Goal: Task Accomplishment & Management: Manage account settings

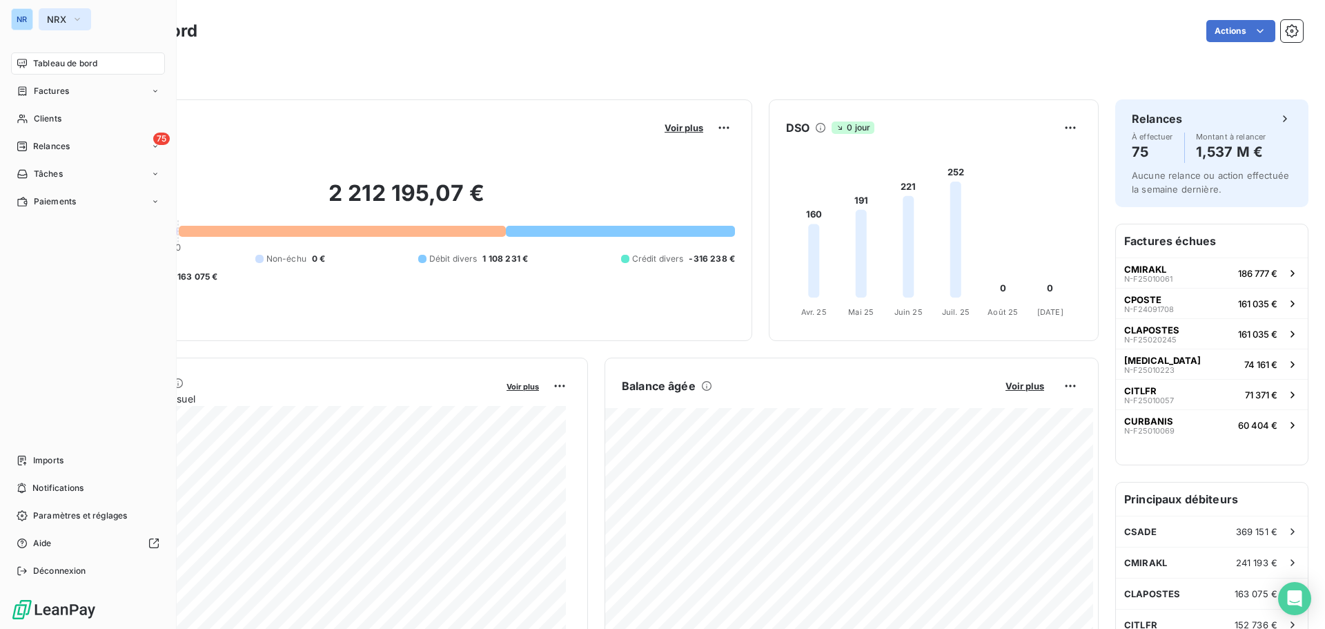
click at [82, 20] on icon "button" at bounding box center [77, 19] width 11 height 14
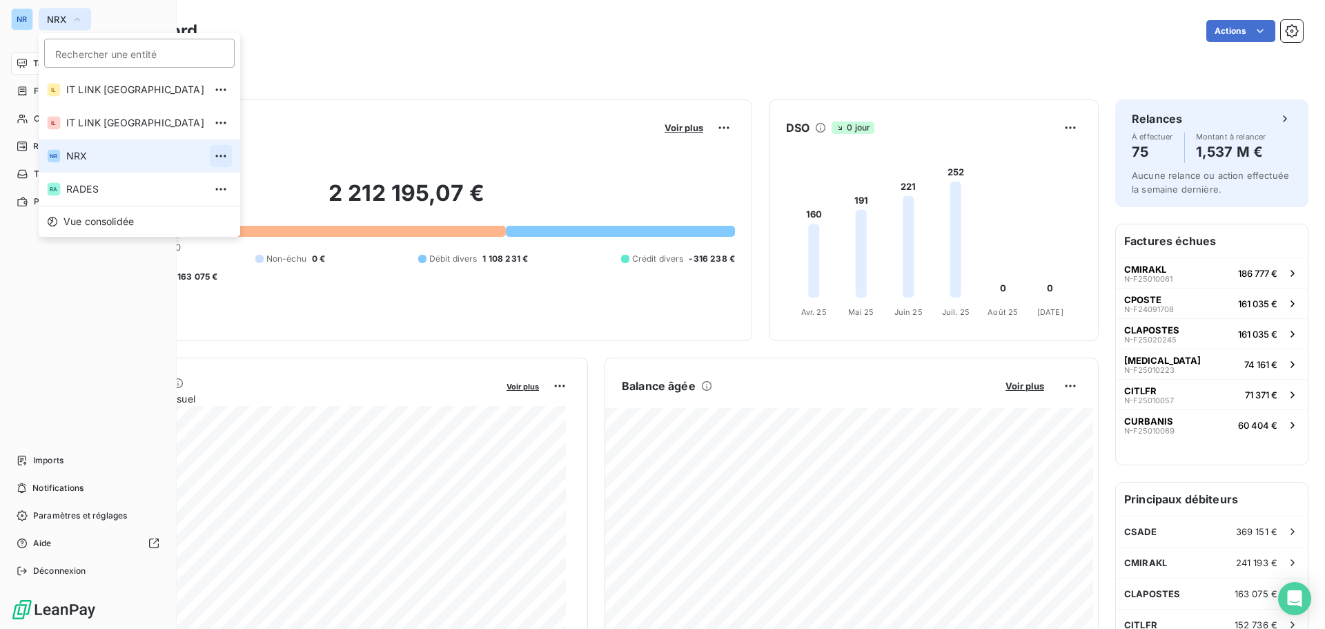
click at [214, 157] on icon "button" at bounding box center [221, 156] width 14 height 14
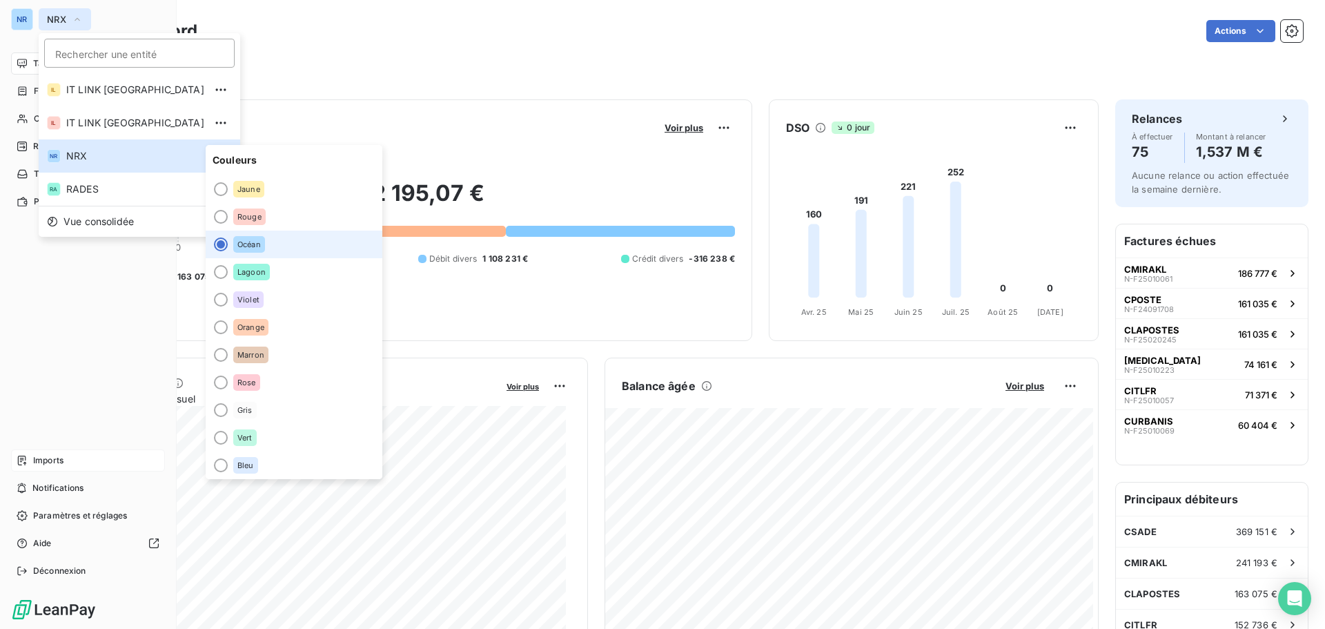
click at [63, 462] on span "Imports" at bounding box center [48, 460] width 30 height 12
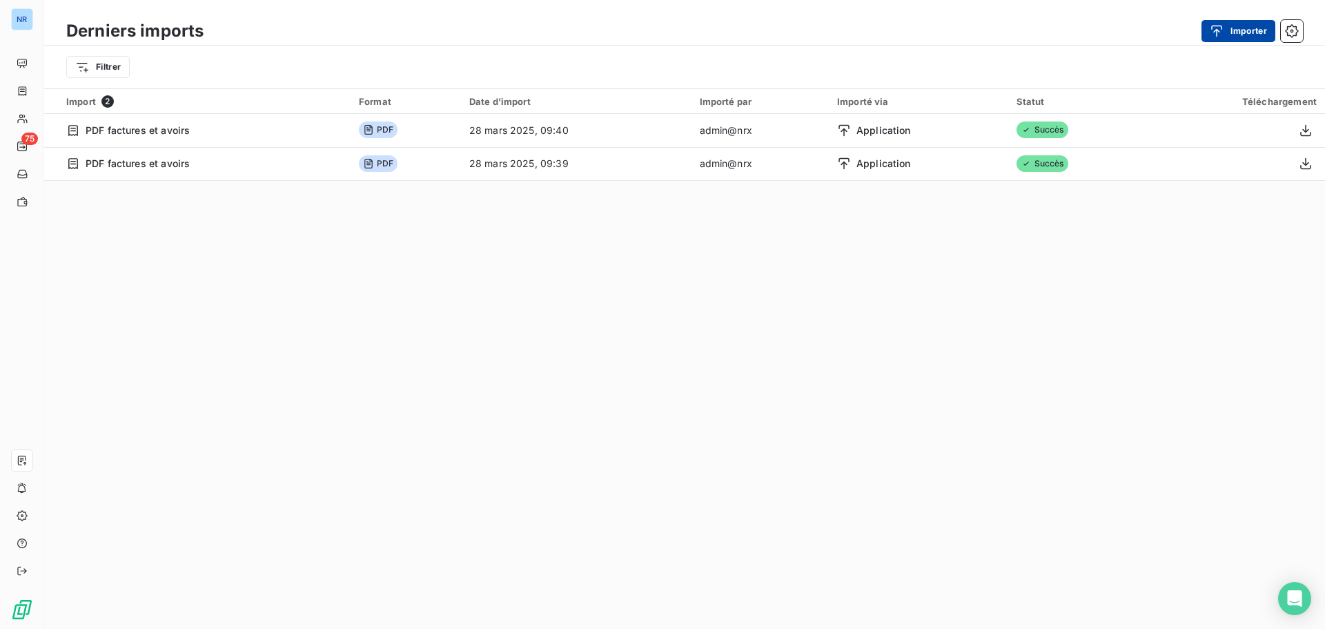
click at [1245, 33] on button "Importer" at bounding box center [1238, 31] width 74 height 22
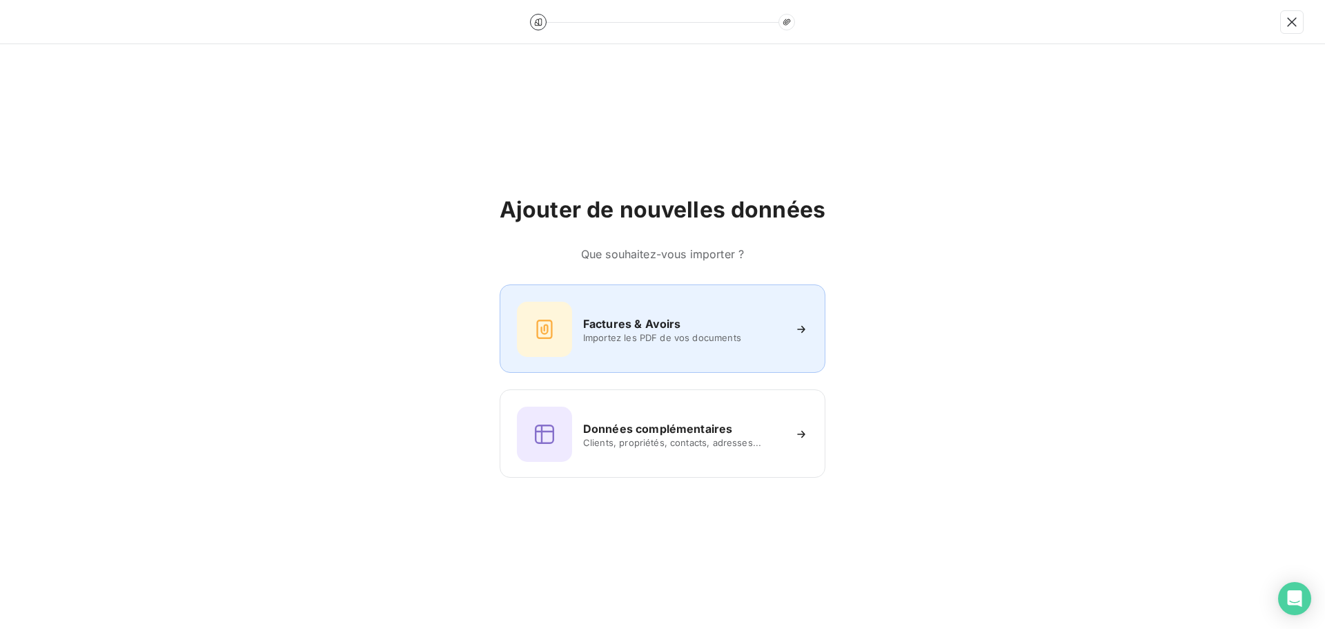
click at [759, 346] on div "Factures & Avoirs Importez les PDF de vos documents" at bounding box center [662, 329] width 291 height 55
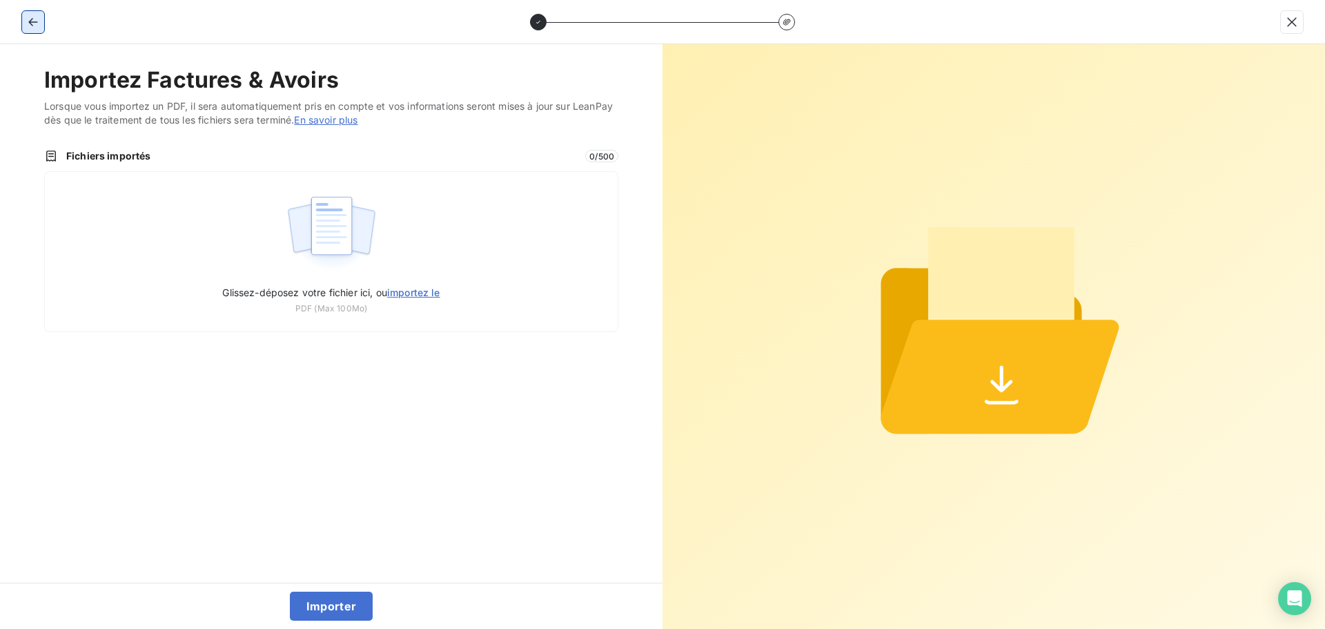
click at [30, 25] on icon "button" at bounding box center [33, 22] width 14 height 14
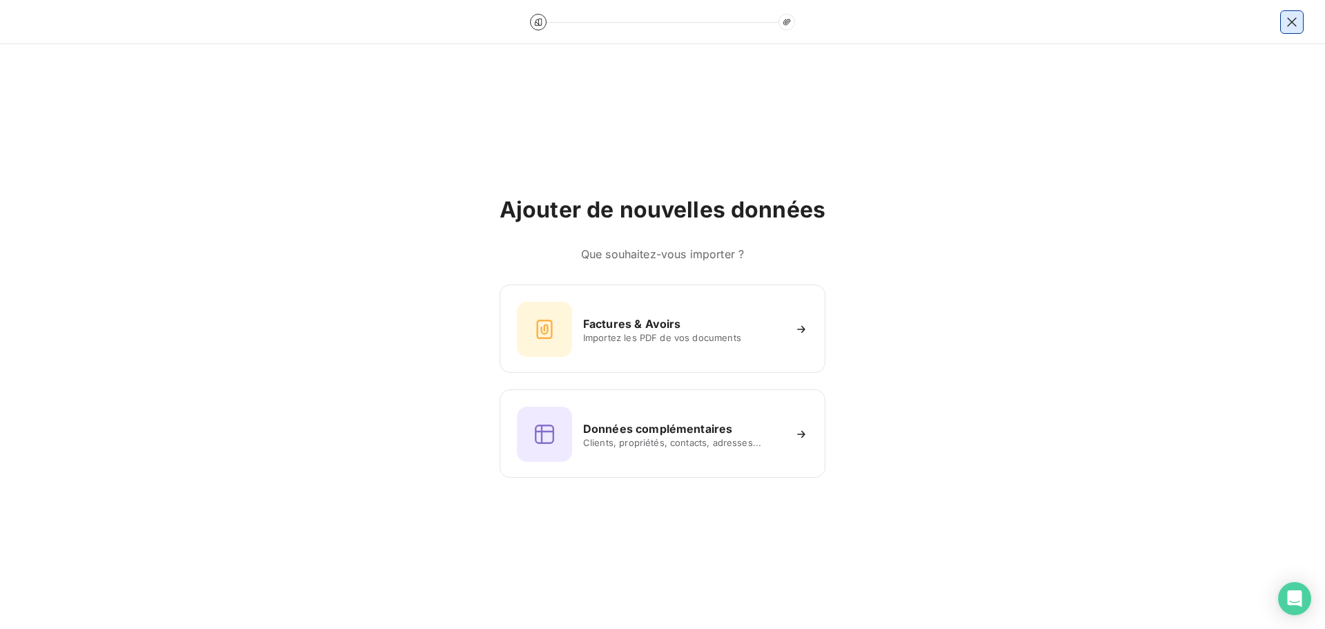
click at [1293, 26] on icon "button" at bounding box center [1292, 22] width 14 height 14
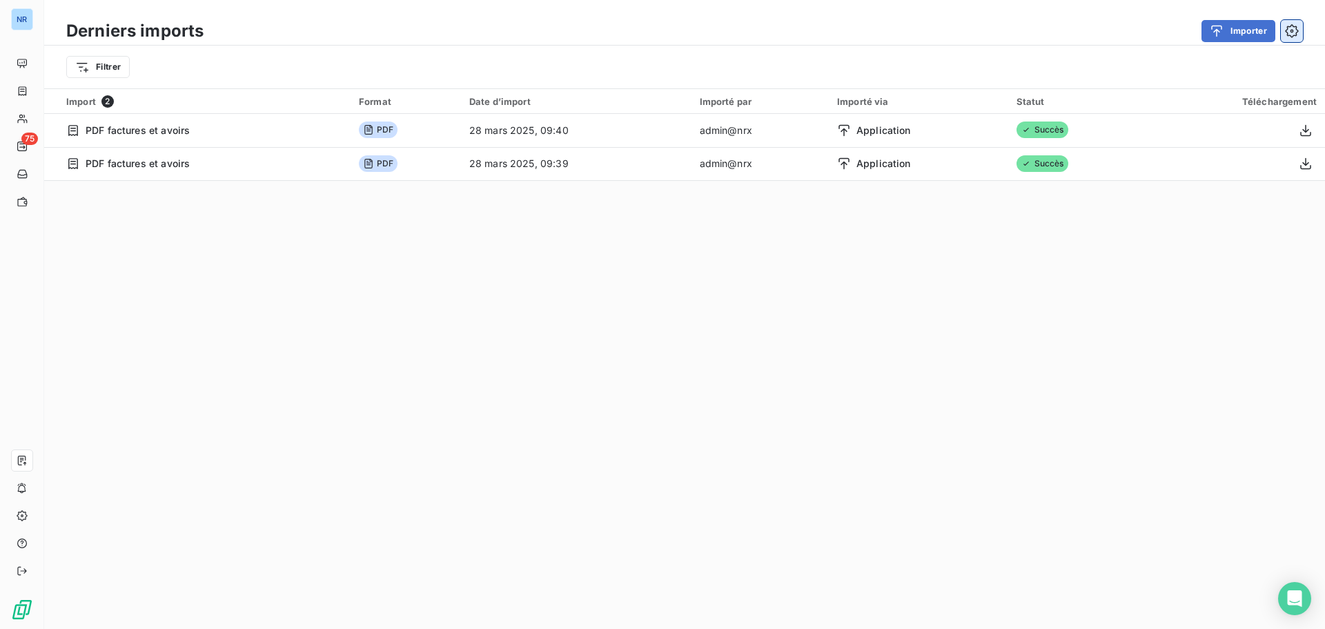
click at [1295, 36] on icon "button" at bounding box center [1292, 31] width 14 height 14
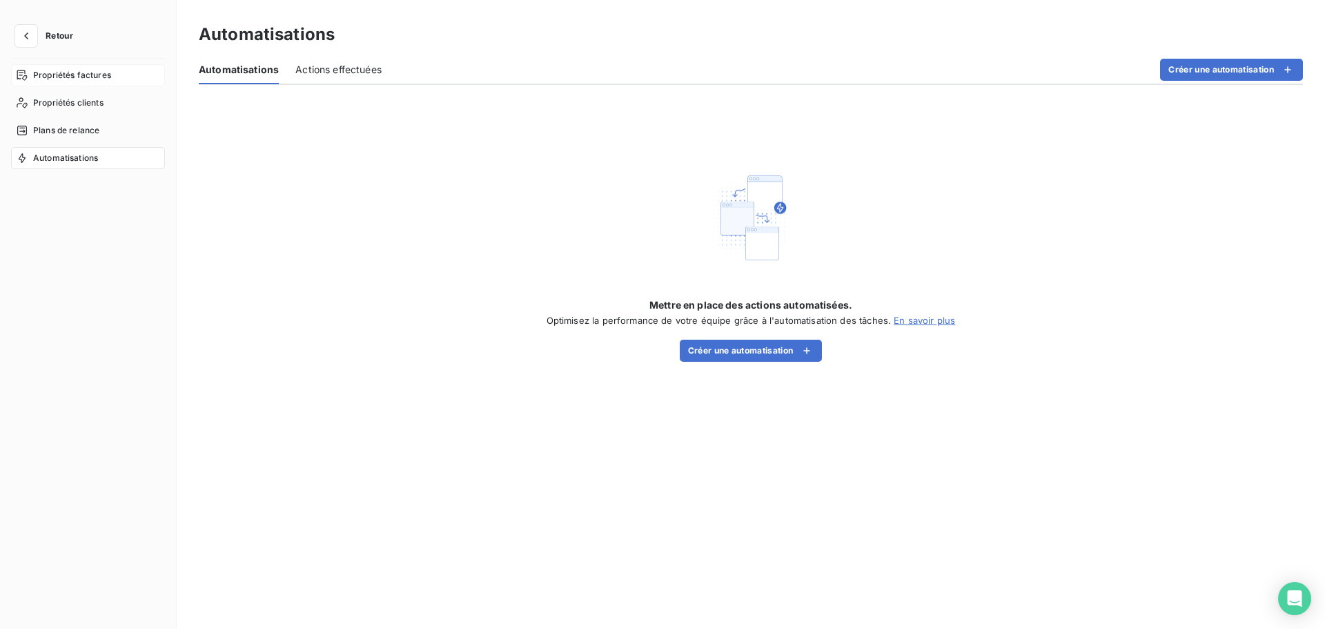
drag, startPoint x: 68, startPoint y: 76, endPoint x: 59, endPoint y: 69, distance: 10.8
click at [68, 76] on span "Propriétés factures" at bounding box center [72, 75] width 78 height 12
click at [30, 34] on icon "button" at bounding box center [26, 36] width 14 height 14
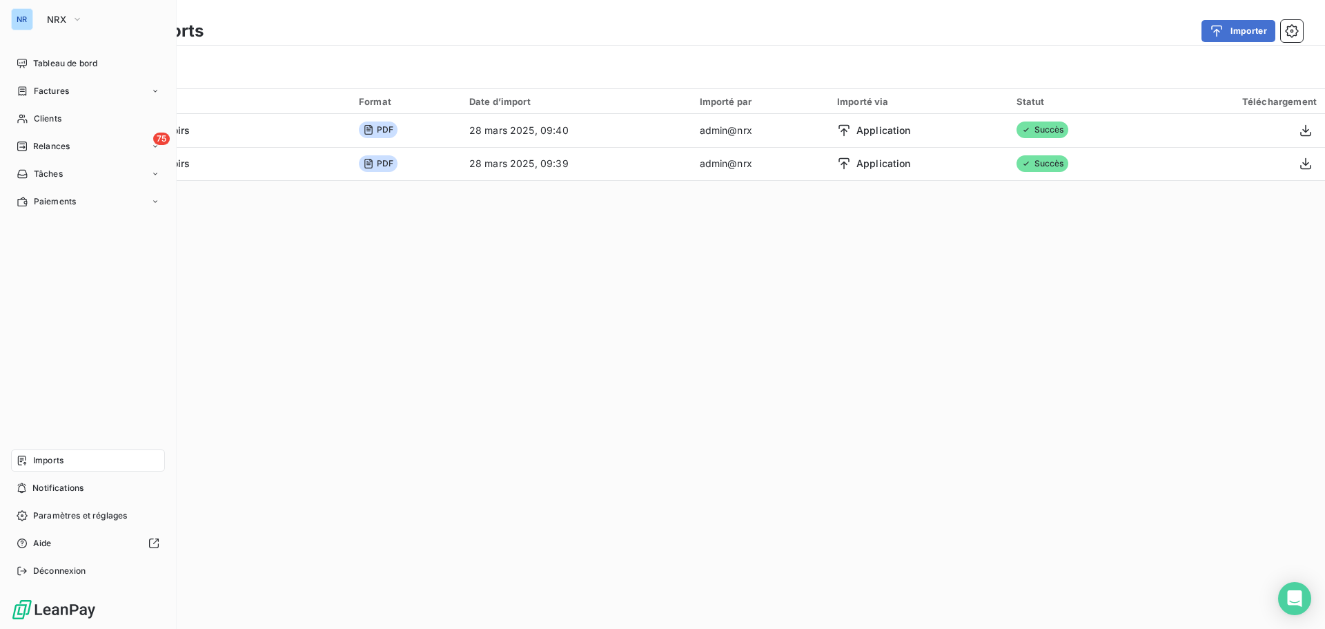
click at [63, 463] on span "Imports" at bounding box center [48, 460] width 30 height 12
click at [57, 460] on span "Imports" at bounding box center [48, 460] width 30 height 12
click at [61, 492] on span "Notifications" at bounding box center [57, 488] width 51 height 12
click at [55, 461] on span "Imports" at bounding box center [48, 460] width 30 height 12
click at [32, 21] on div "NR" at bounding box center [22, 19] width 22 height 22
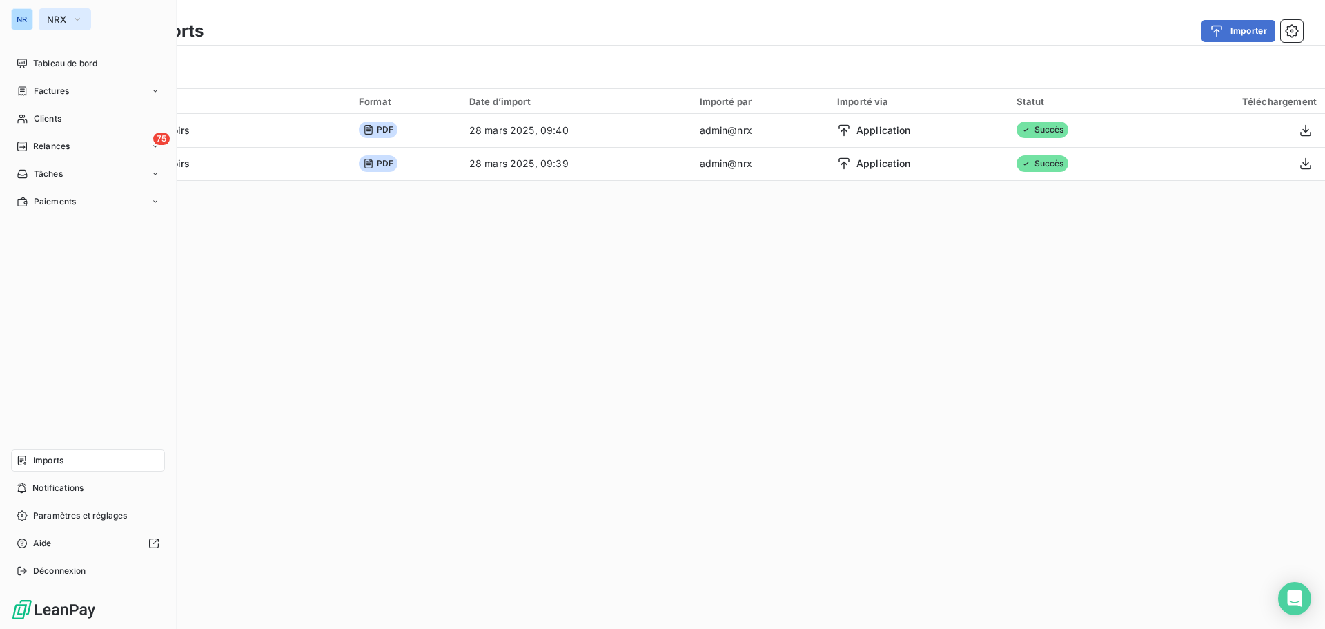
click at [64, 20] on span "NRX" at bounding box center [56, 19] width 19 height 11
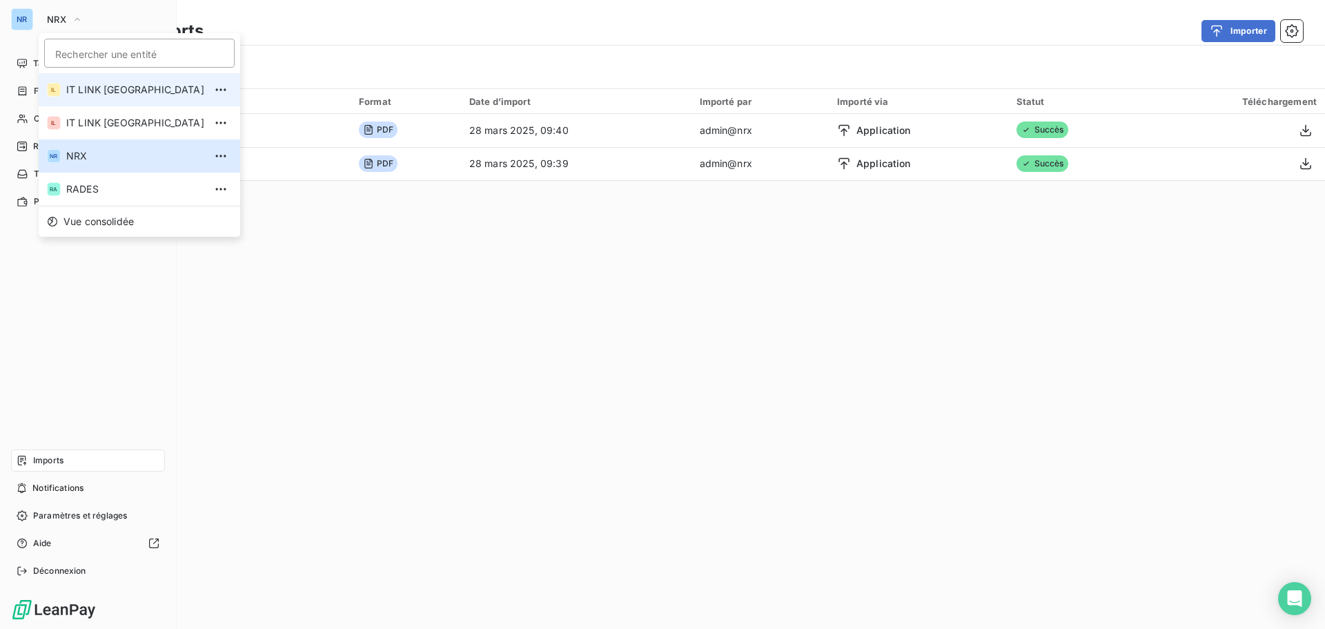
click at [99, 83] on span "IT LINK [GEOGRAPHIC_DATA]" at bounding box center [135, 90] width 138 height 14
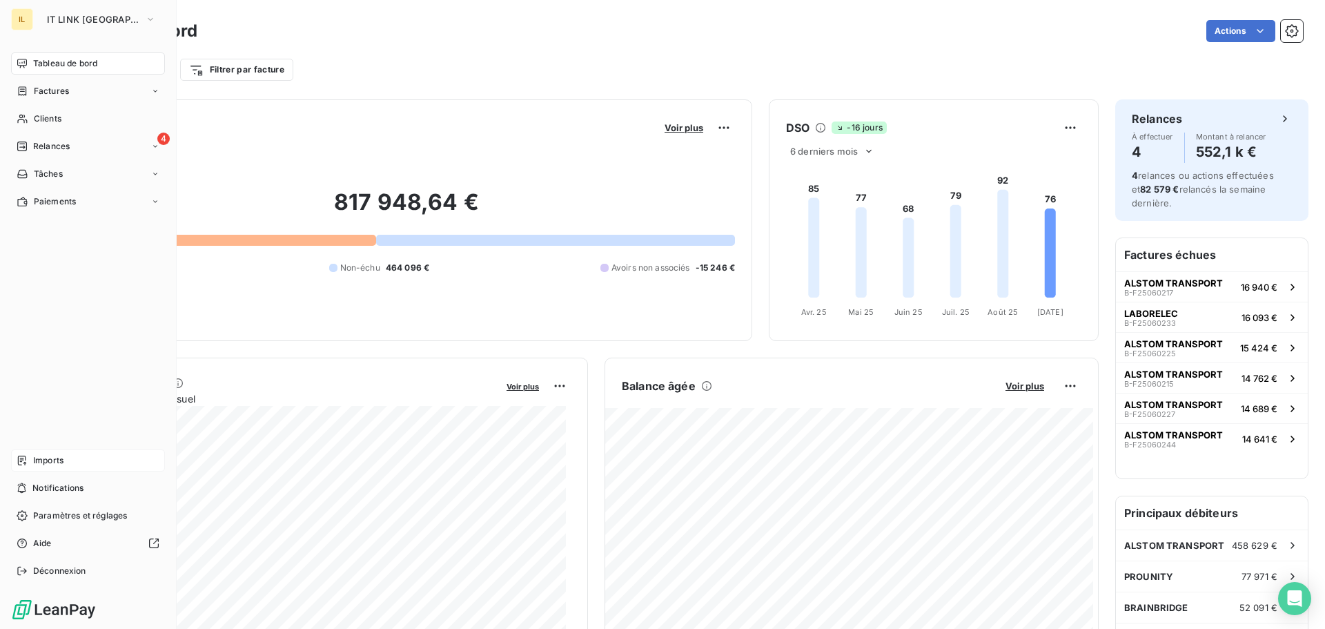
click at [55, 462] on span "Imports" at bounding box center [48, 460] width 30 height 12
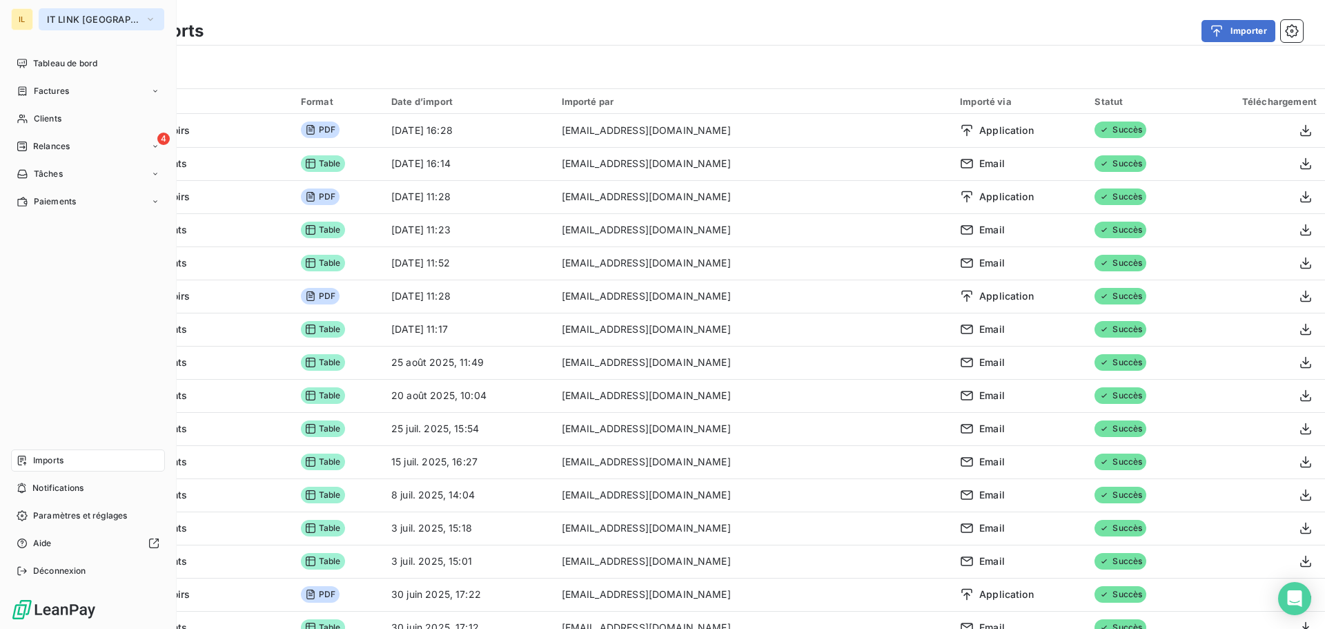
click at [76, 26] on button "IT LINK [GEOGRAPHIC_DATA]" at bounding box center [102, 19] width 126 height 22
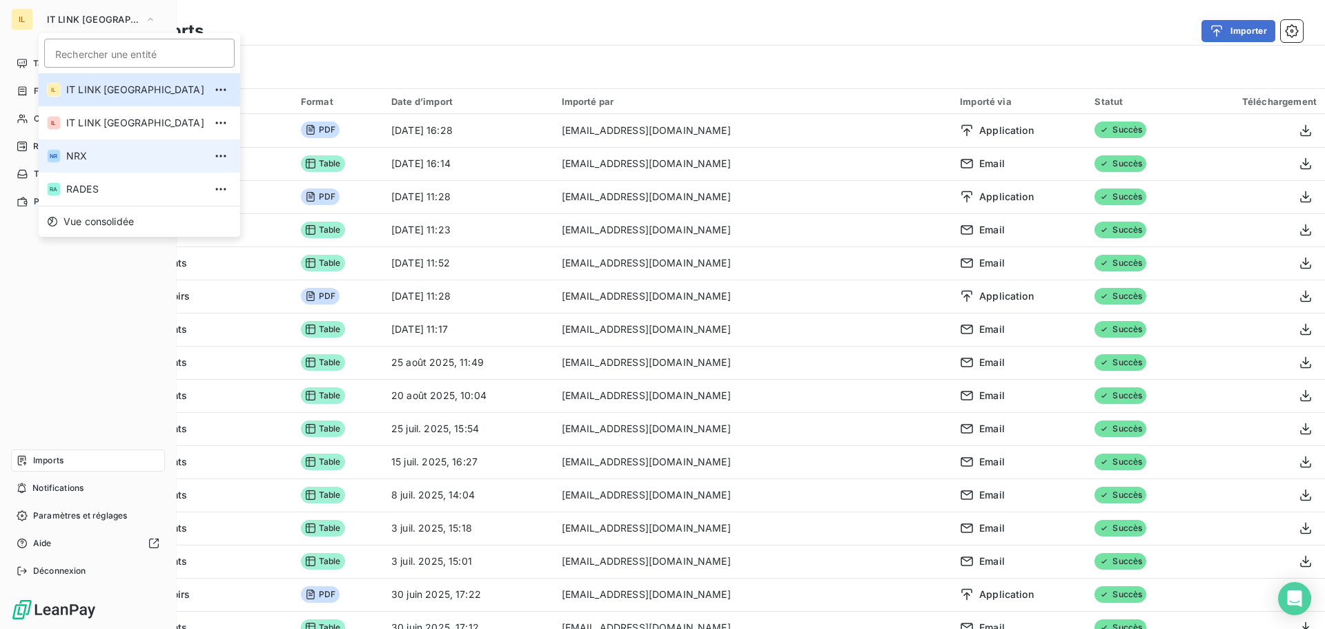
click at [120, 159] on span "NRX" at bounding box center [135, 156] width 138 height 14
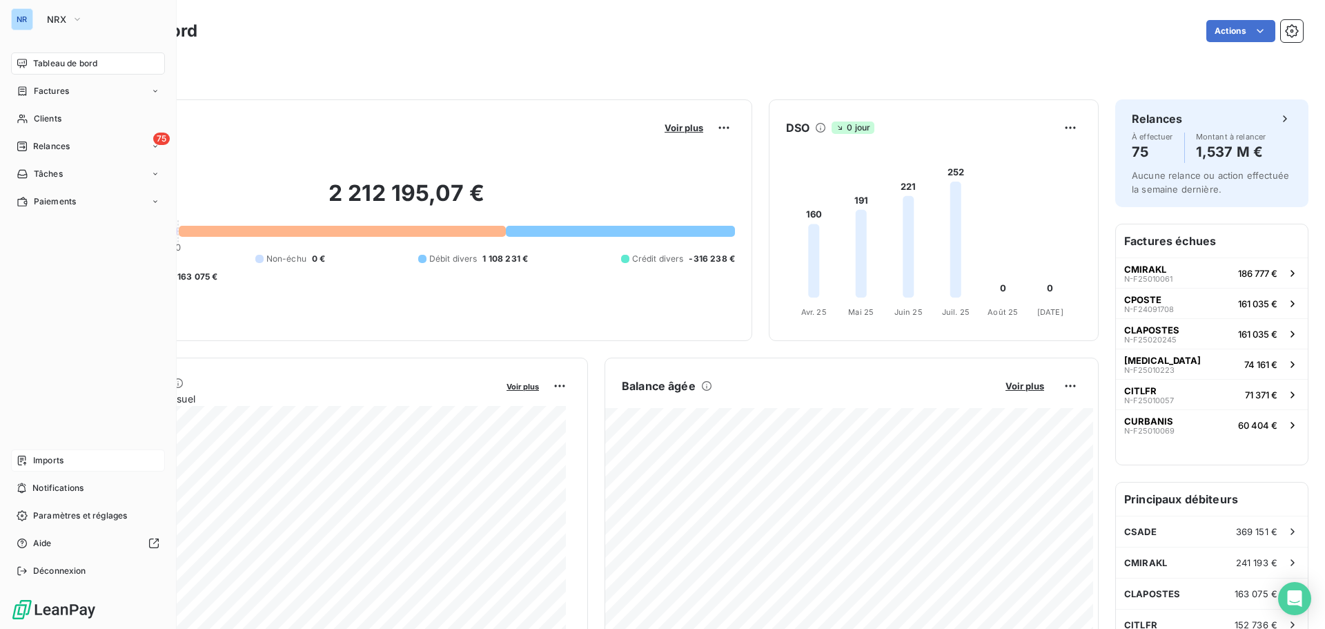
click at [47, 452] on div "Imports" at bounding box center [88, 460] width 154 height 22
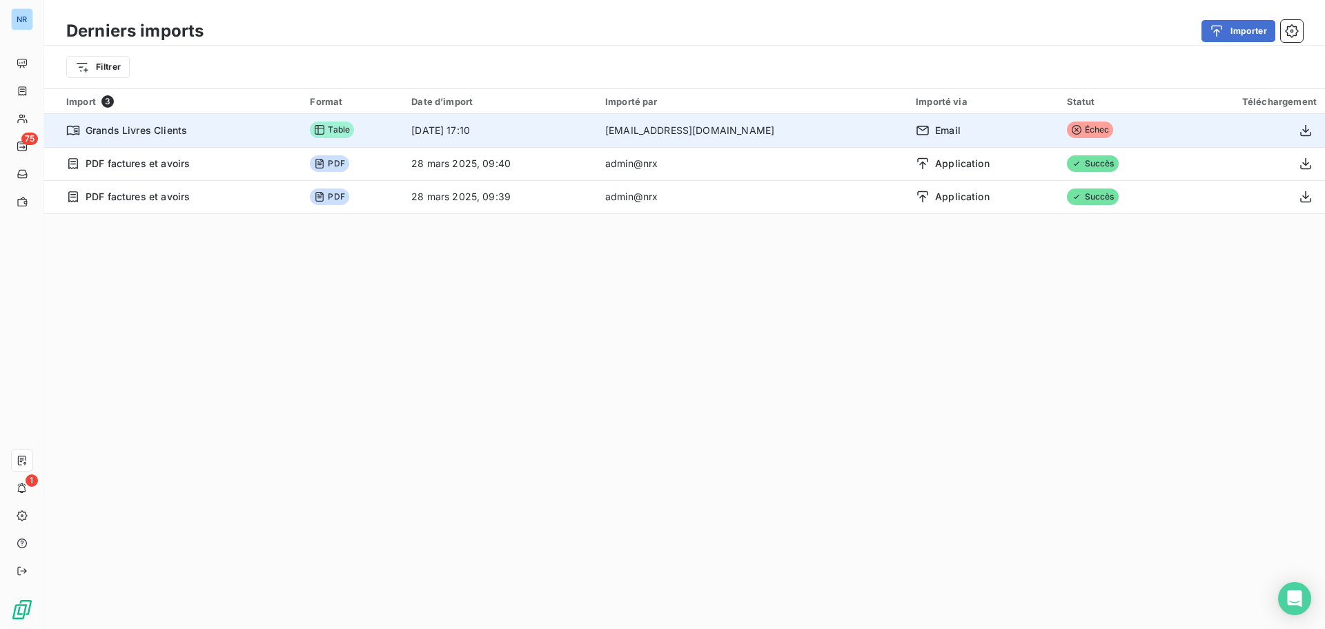
click at [1067, 135] on span "Échec" at bounding box center [1090, 129] width 47 height 17
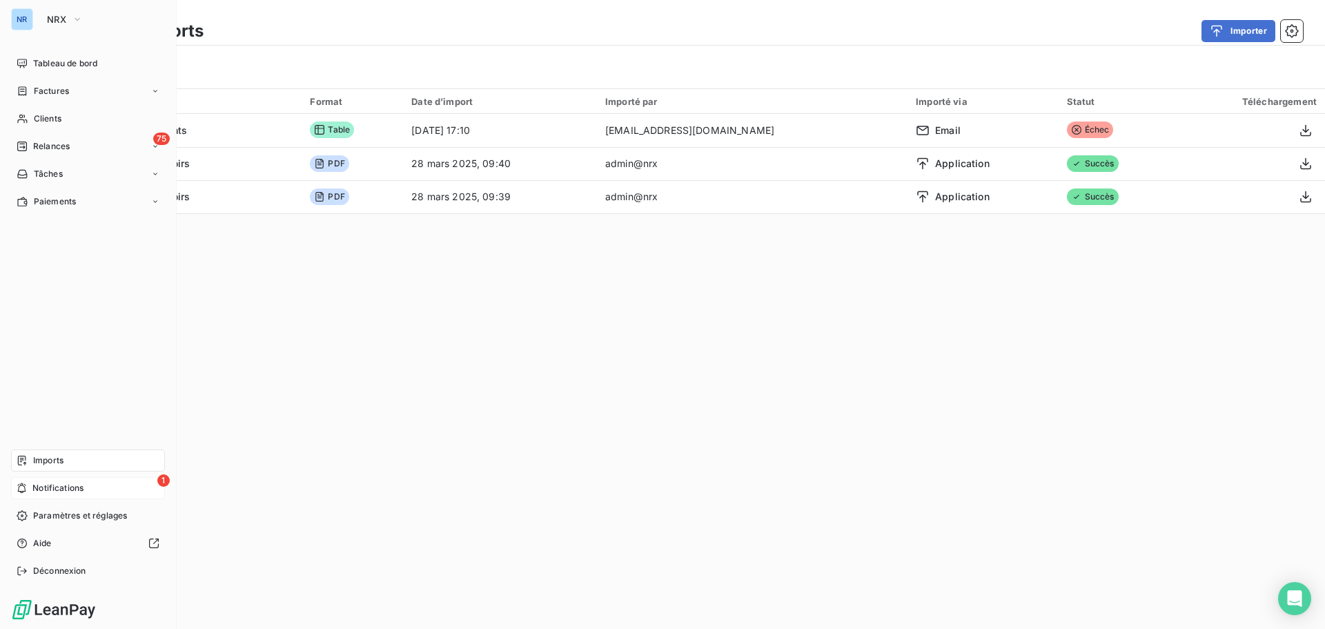
click at [83, 491] on span "Notifications" at bounding box center [57, 488] width 51 height 12
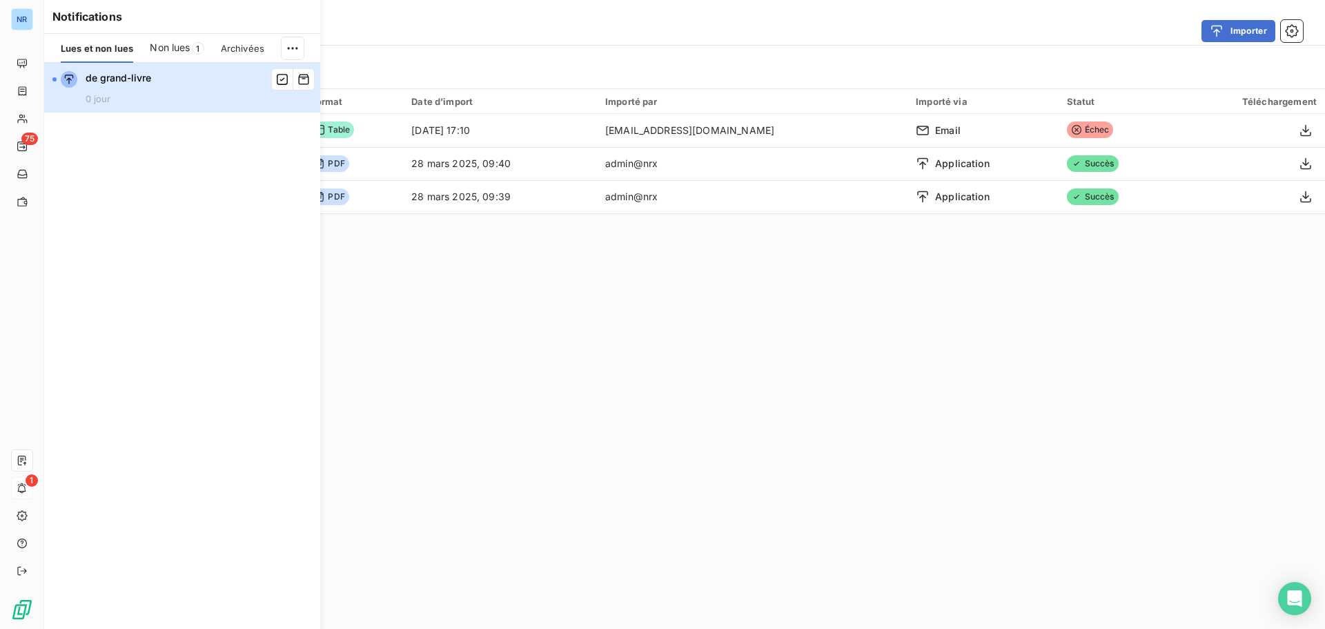
click at [143, 81] on span "de grand-livre" at bounding box center [119, 78] width 66 height 14
click at [133, 84] on span "de grand-livre" at bounding box center [119, 78] width 66 height 14
click at [119, 99] on div "de grand-livre 0 jour" at bounding box center [119, 87] width 66 height 33
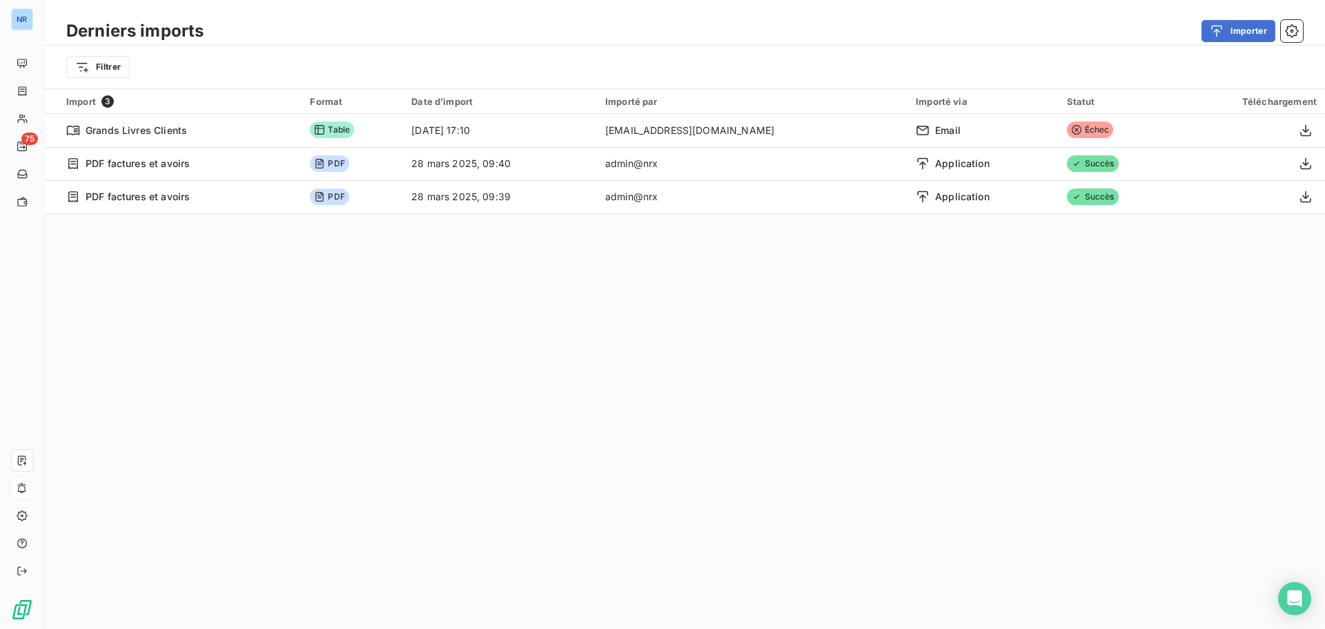
click at [451, 273] on div "Derniers imports Importer Filtrer Import 3 Format Date d’import Importé par Imp…" at bounding box center [684, 314] width 1281 height 629
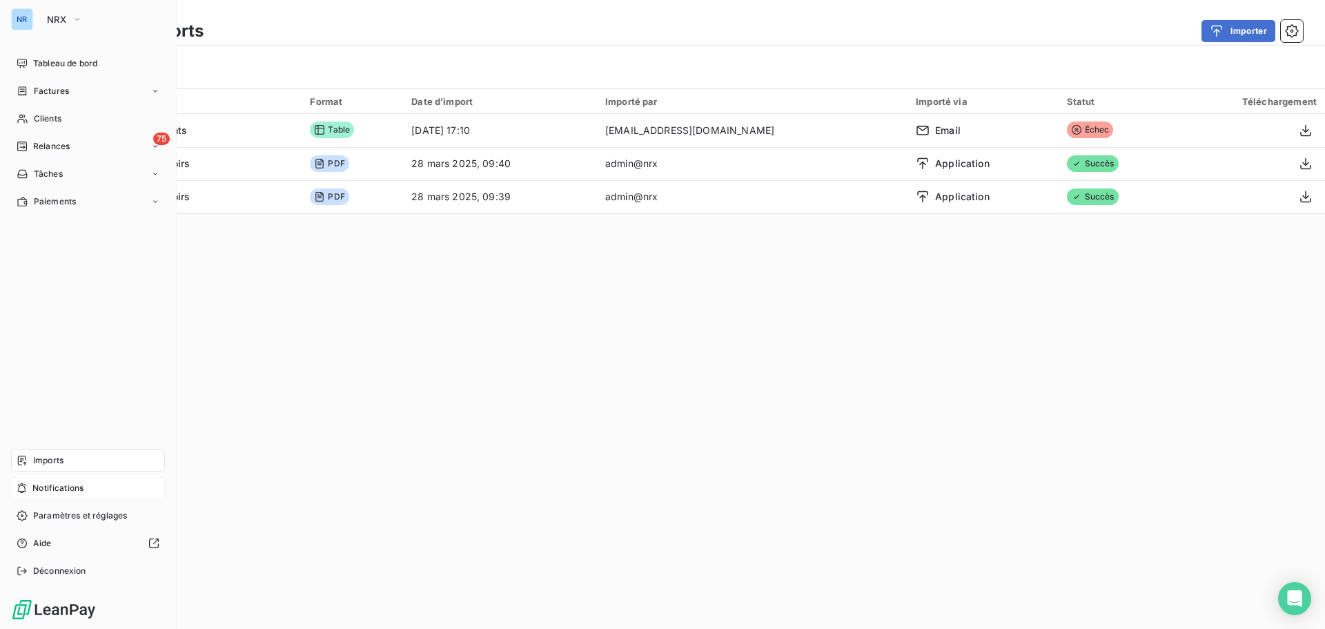
click at [60, 460] on span "Imports" at bounding box center [48, 460] width 30 height 12
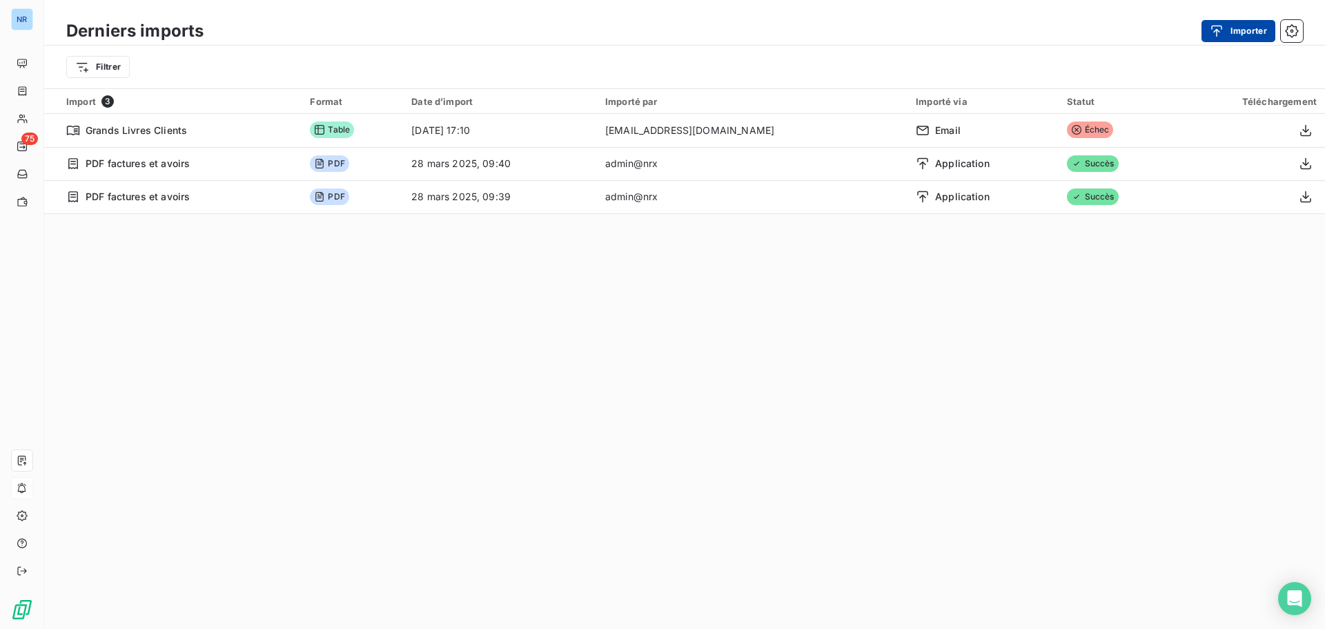
click at [1261, 37] on button "Importer" at bounding box center [1238, 31] width 74 height 22
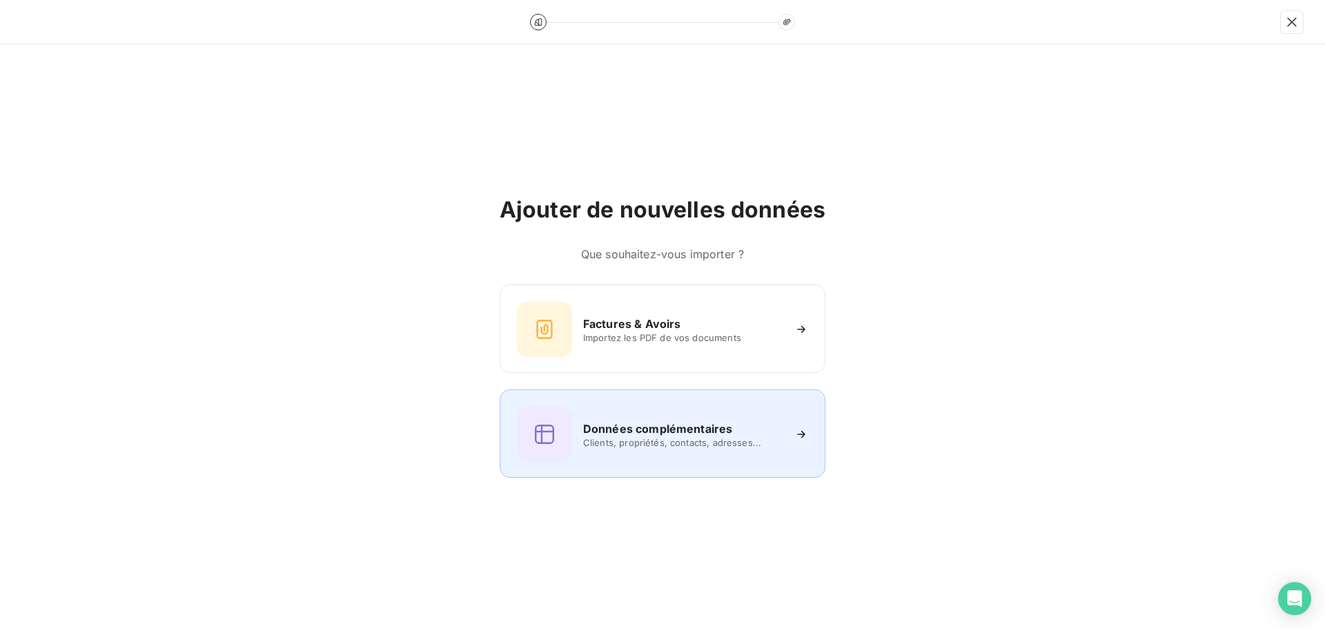
click at [682, 428] on h6 "Données complémentaires" at bounding box center [657, 428] width 149 height 17
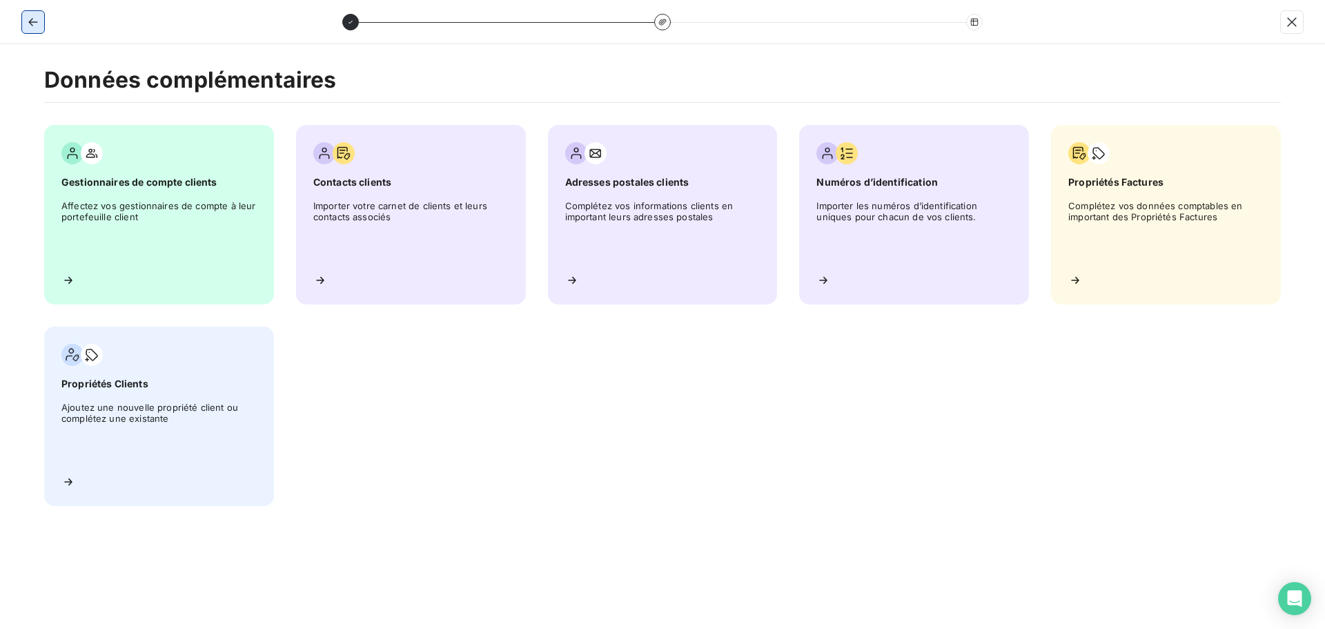
click at [42, 24] on button "button" at bounding box center [33, 22] width 22 height 22
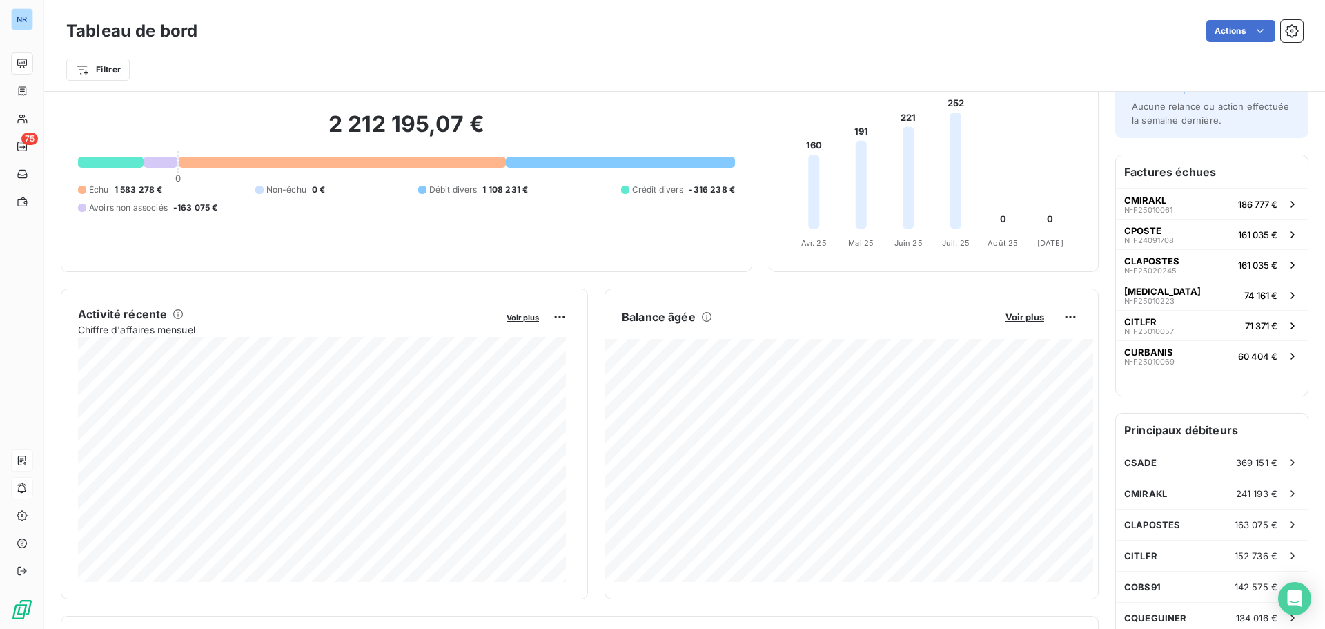
scroll to position [1, 0]
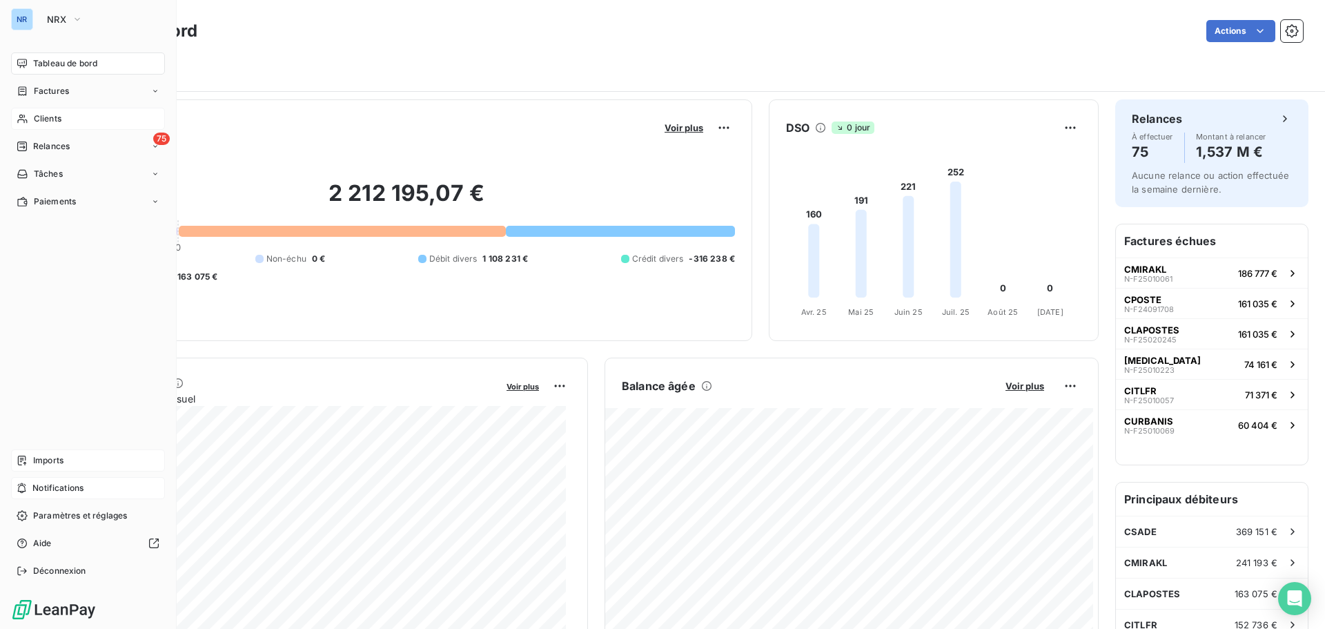
click at [67, 115] on div "Clients" at bounding box center [88, 119] width 154 height 22
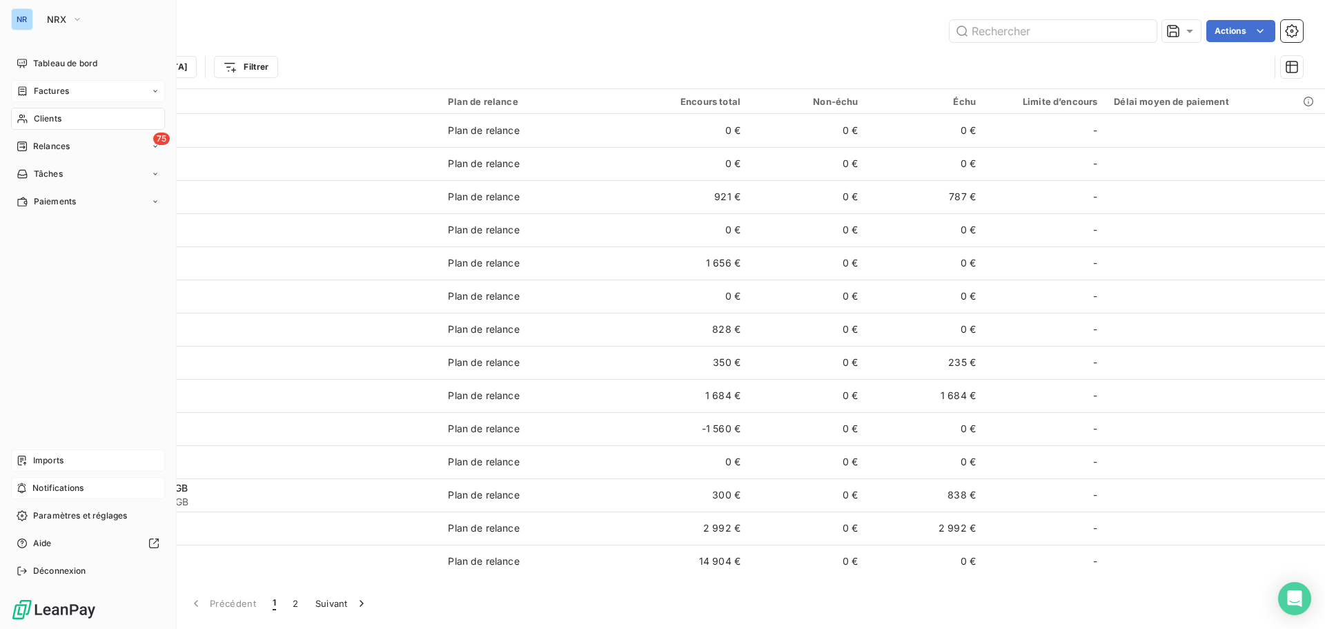
click at [76, 100] on div "Factures" at bounding box center [88, 91] width 154 height 22
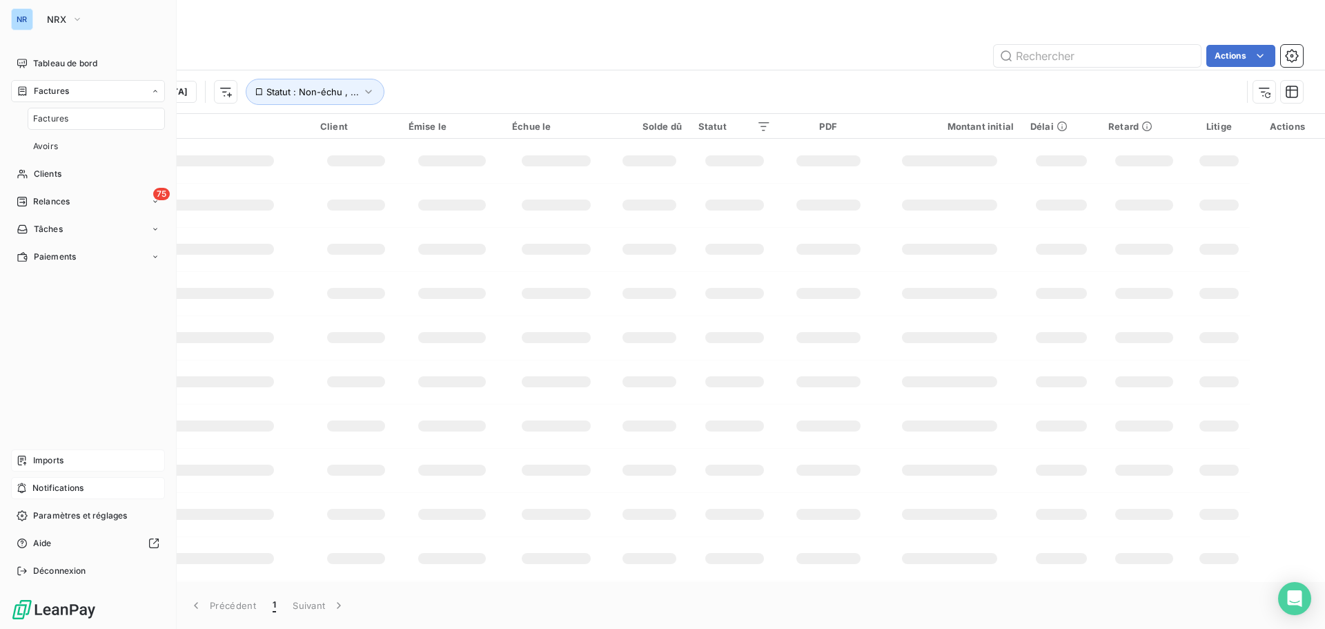
click at [68, 117] on div "Factures" at bounding box center [96, 119] width 137 height 22
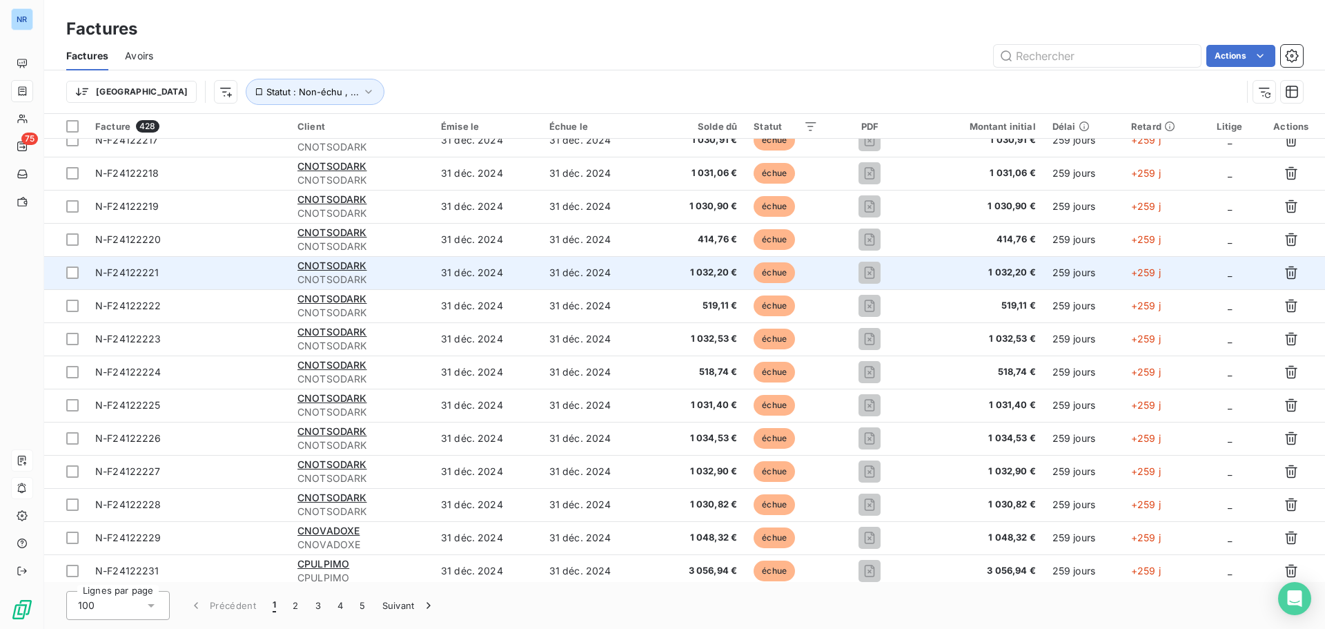
scroll to position [2870, 0]
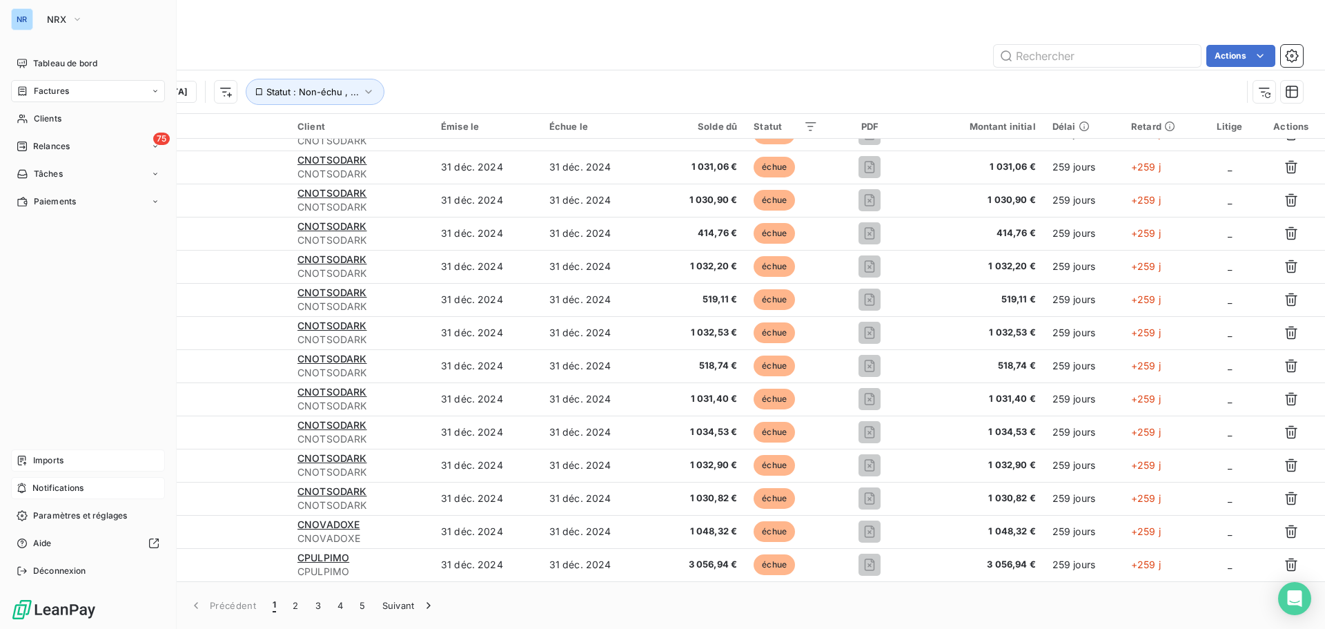
click at [39, 466] on span "Imports" at bounding box center [48, 460] width 30 height 12
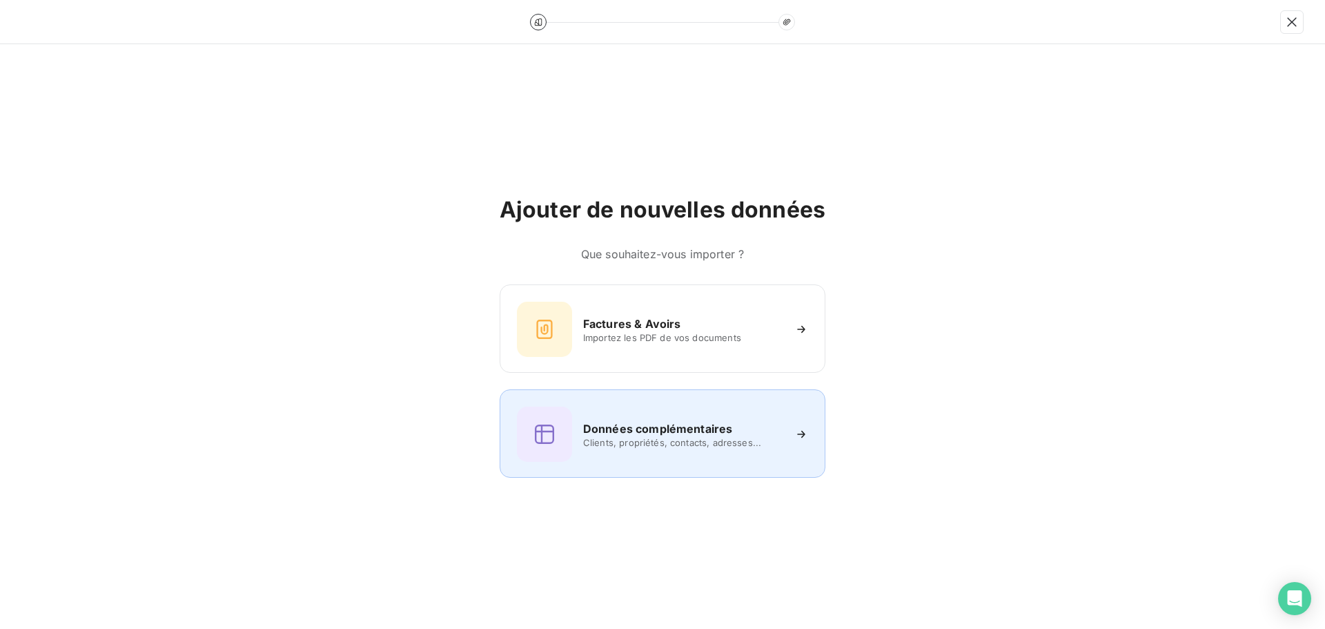
click at [718, 468] on div "Données complémentaires Clients, propriétés, contacts, adresses..." at bounding box center [663, 433] width 326 height 88
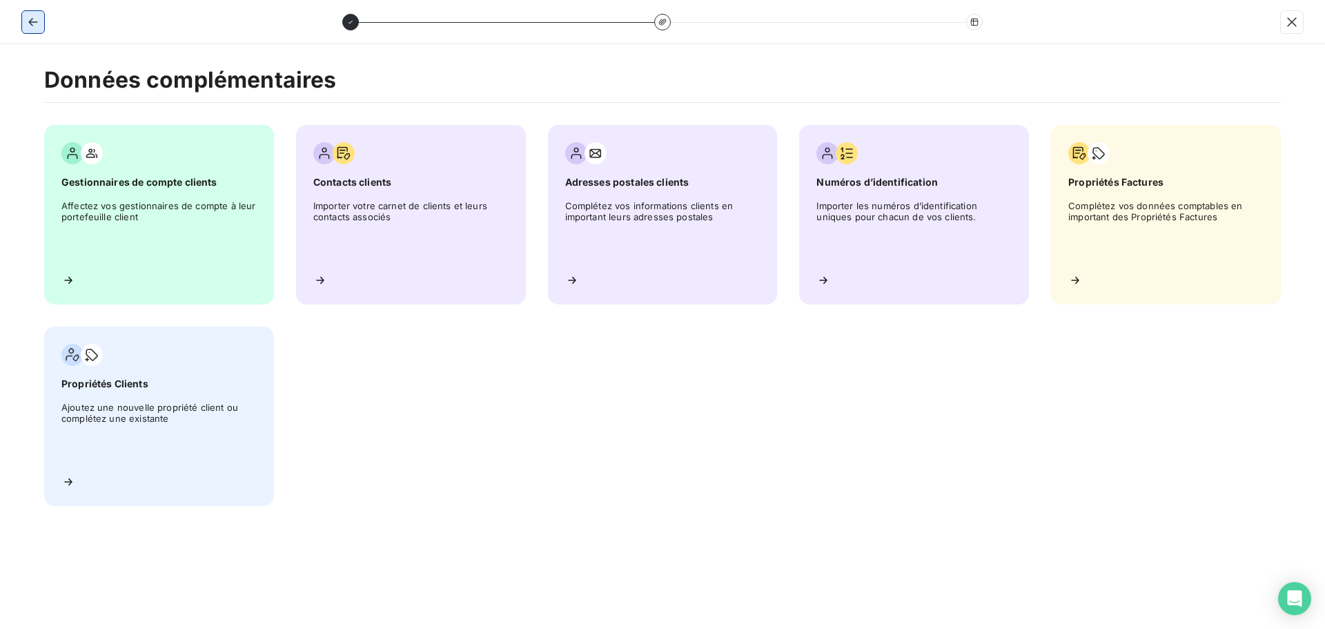
click at [37, 15] on icon "button" at bounding box center [33, 22] width 14 height 14
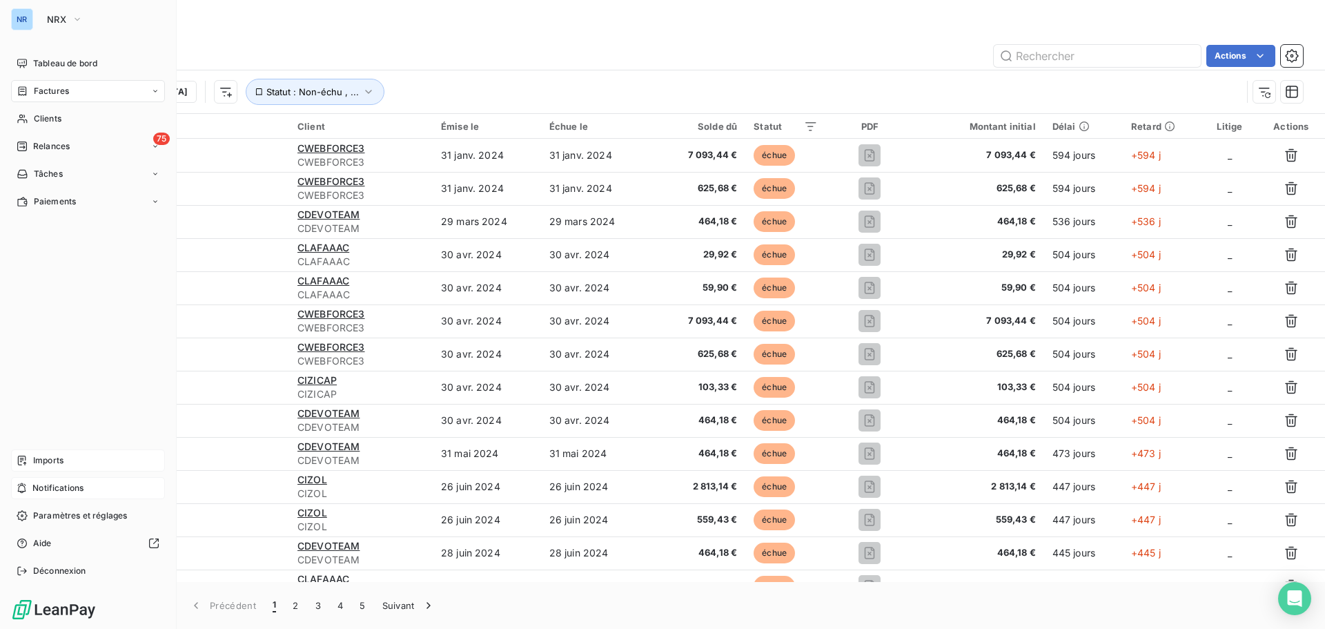
click at [35, 459] on span "Imports" at bounding box center [48, 460] width 30 height 12
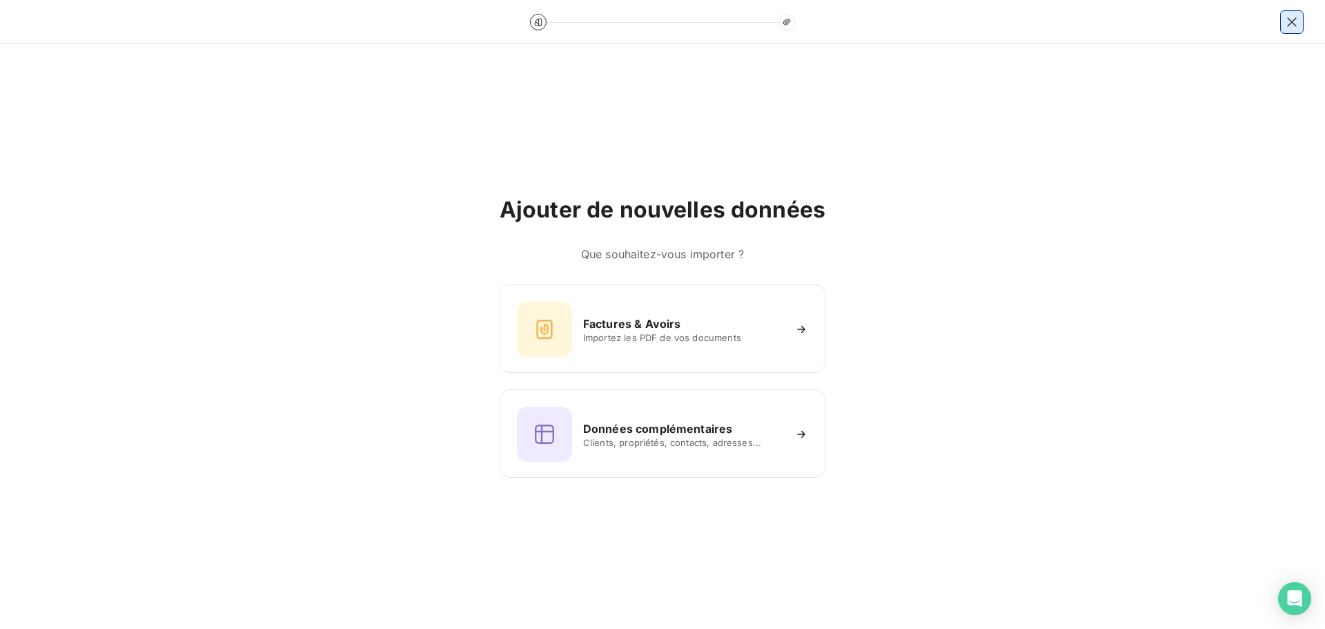
click at [1293, 18] on icon "button" at bounding box center [1292, 22] width 14 height 14
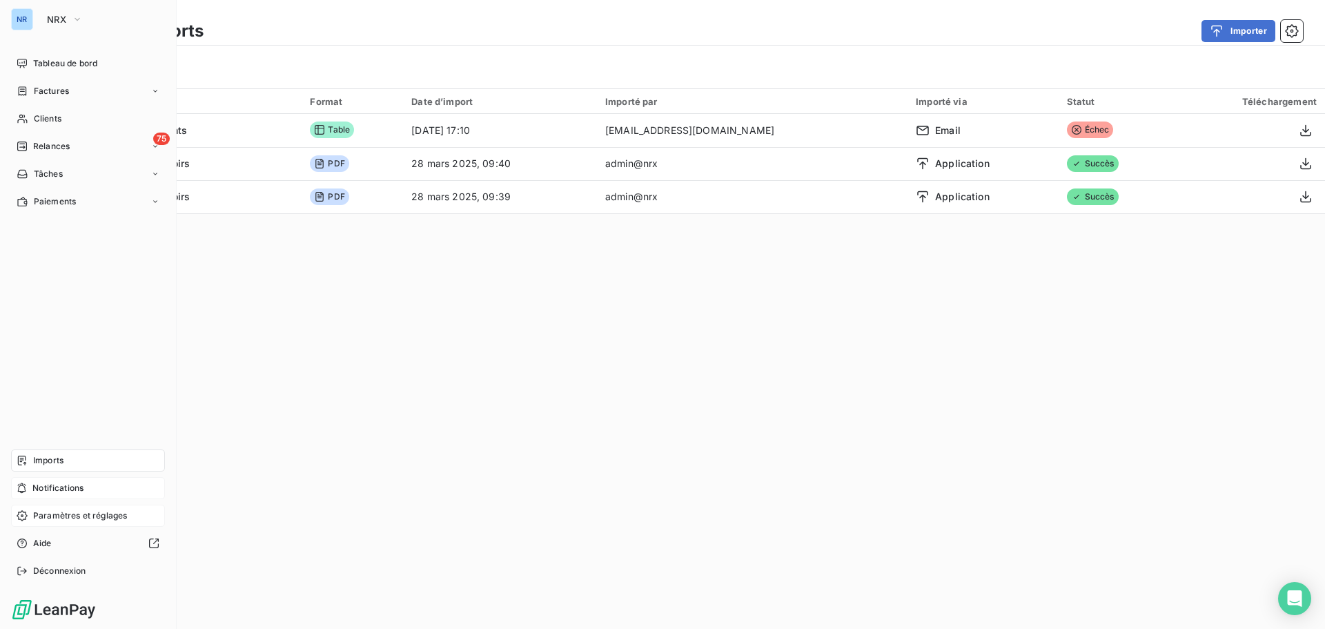
click at [63, 516] on span "Paramètres et réglages" at bounding box center [80, 515] width 94 height 12
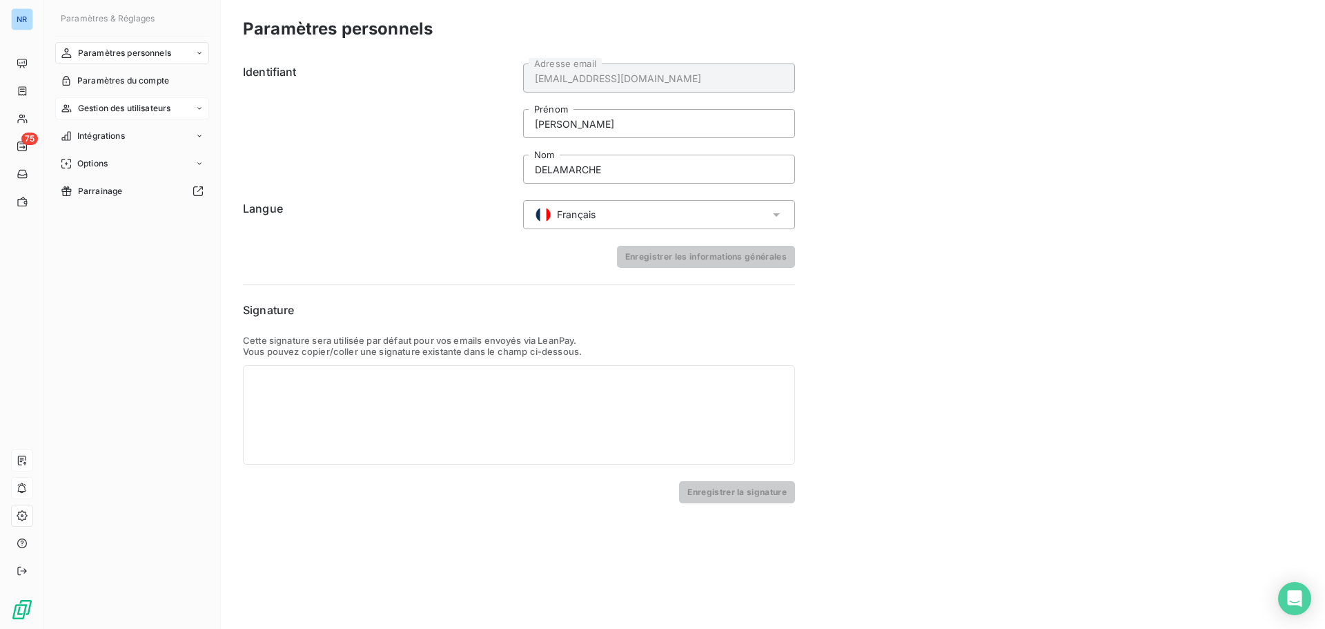
click at [136, 109] on span "Gestion des utilisateurs" at bounding box center [124, 108] width 93 height 12
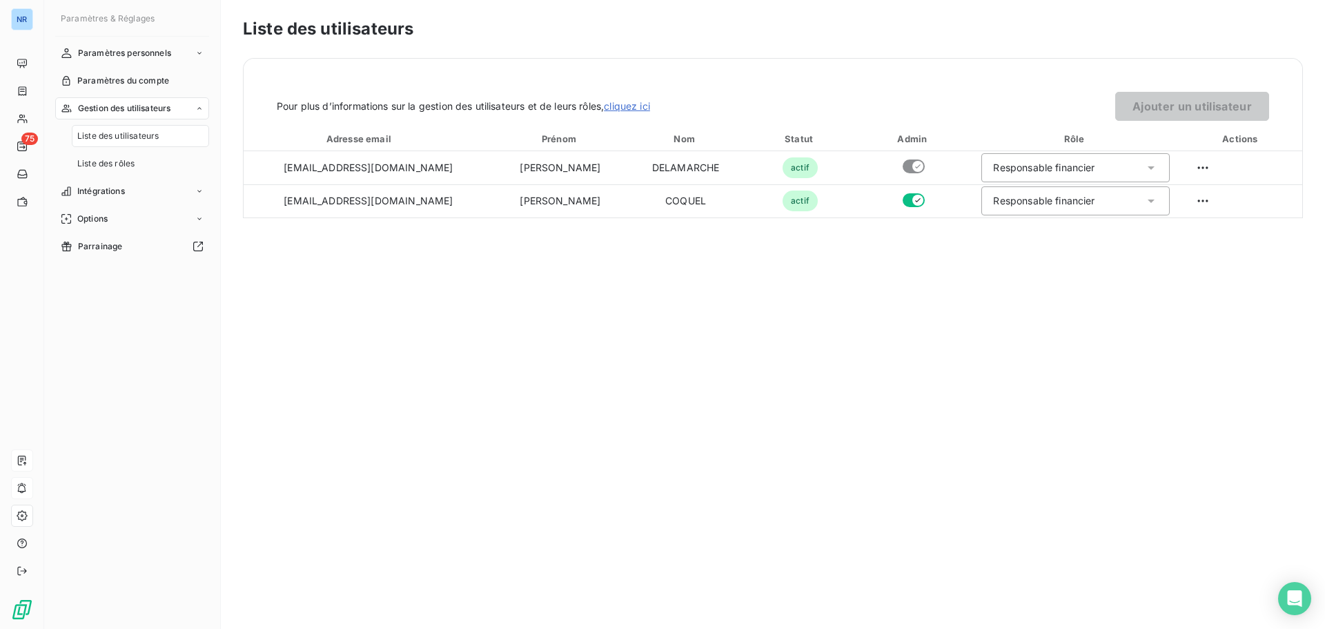
click at [135, 138] on span "Liste des utilisateurs" at bounding box center [117, 136] width 81 height 12
click at [1178, 101] on button "Ajouter un utilisateur" at bounding box center [1192, 106] width 154 height 29
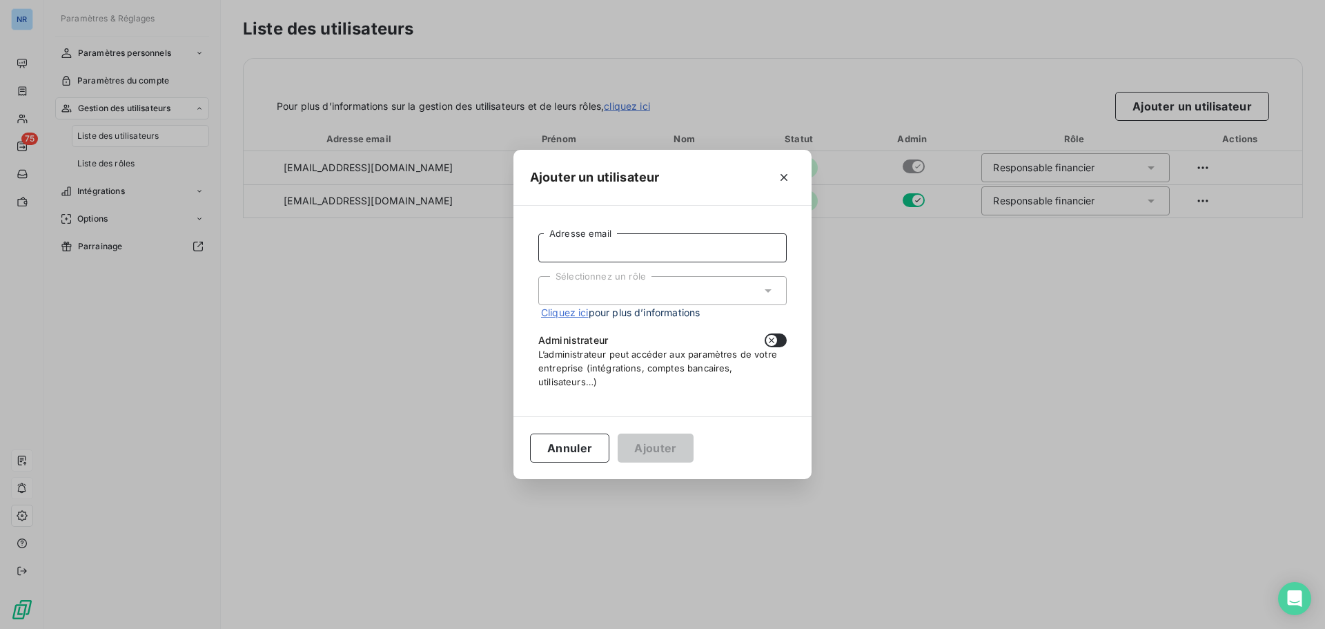
click at [632, 251] on input "Adresse email" at bounding box center [662, 247] width 248 height 29
paste input "fsimoes@itlink.fr"
type input "fsimoes@itlink.fr"
click at [601, 293] on div "Sélectionnez un rôle" at bounding box center [662, 290] width 248 height 29
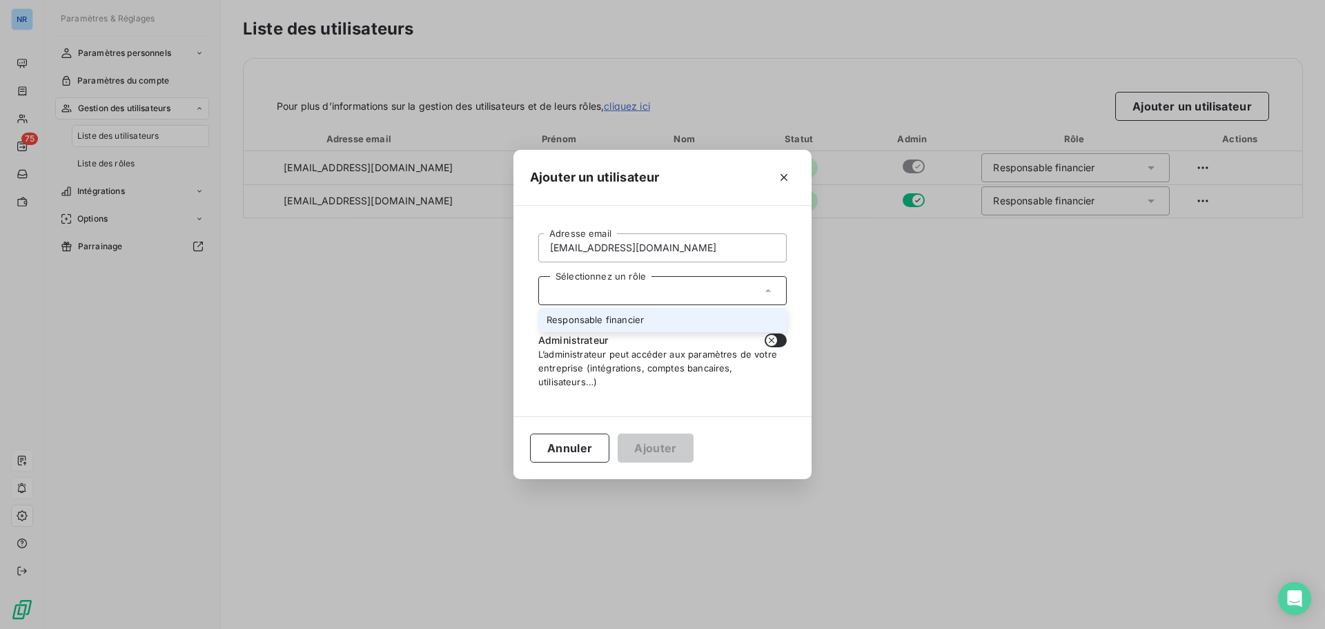
click at [605, 292] on div "Sélectionnez un rôle" at bounding box center [662, 290] width 248 height 29
click at [780, 177] on icon "button" at bounding box center [784, 177] width 14 height 14
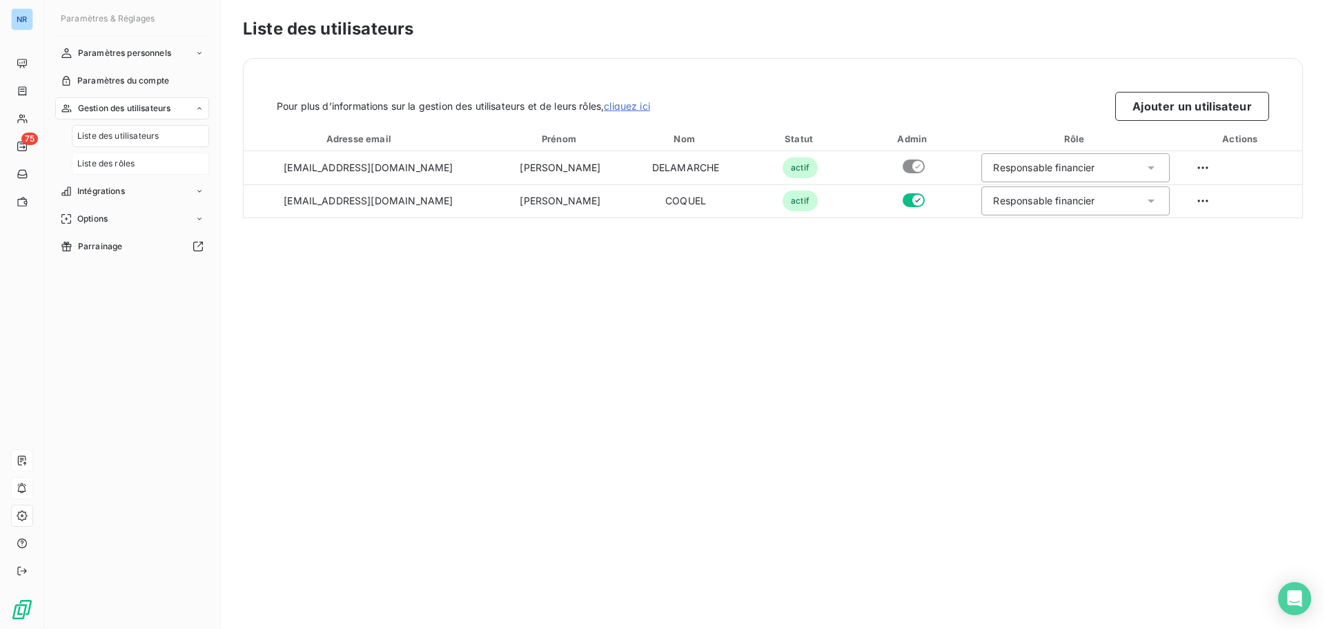
click at [117, 158] on span "Liste des rôles" at bounding box center [105, 163] width 57 height 12
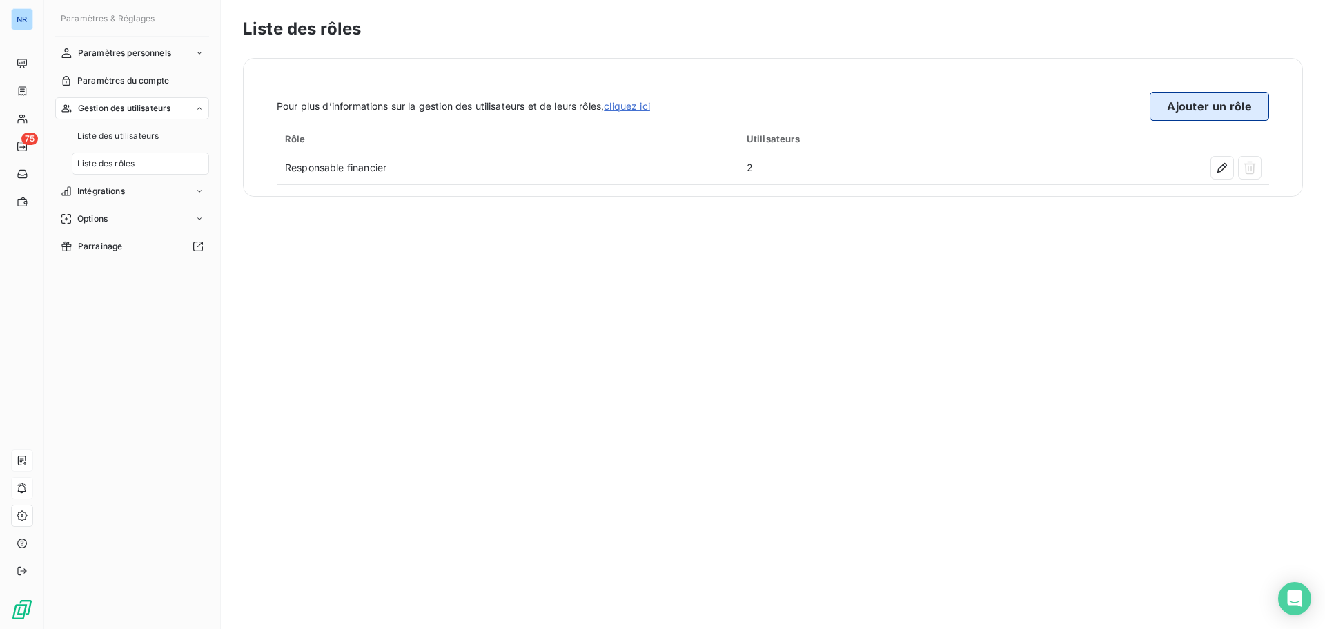
click at [1202, 107] on button "Ajouter un rôle" at bounding box center [1209, 106] width 119 height 29
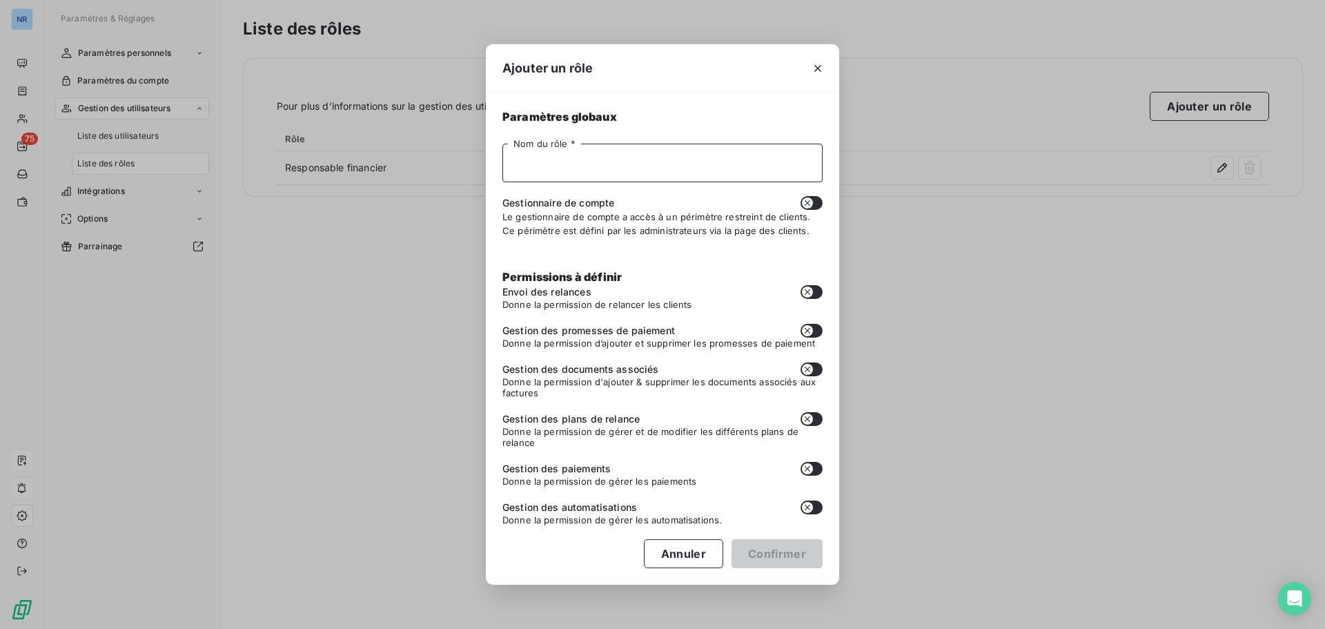
click at [615, 177] on input "Nom du rôle *" at bounding box center [662, 163] width 320 height 39
type input "a"
type input "ADV"
click at [811, 293] on icon "button" at bounding box center [807, 291] width 11 height 11
checkbox input "true"
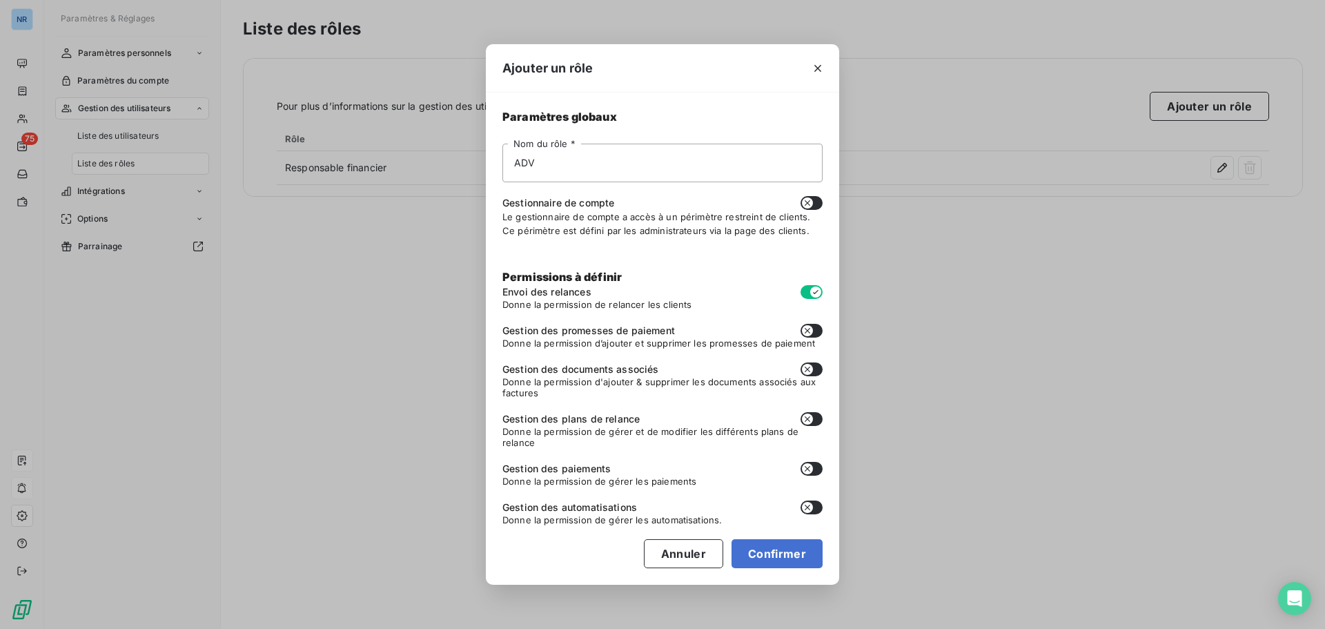
click at [813, 366] on button "button" at bounding box center [811, 369] width 22 height 14
checkbox input "true"
click at [771, 549] on button "Confirmer" at bounding box center [776, 553] width 91 height 29
checkbox input "false"
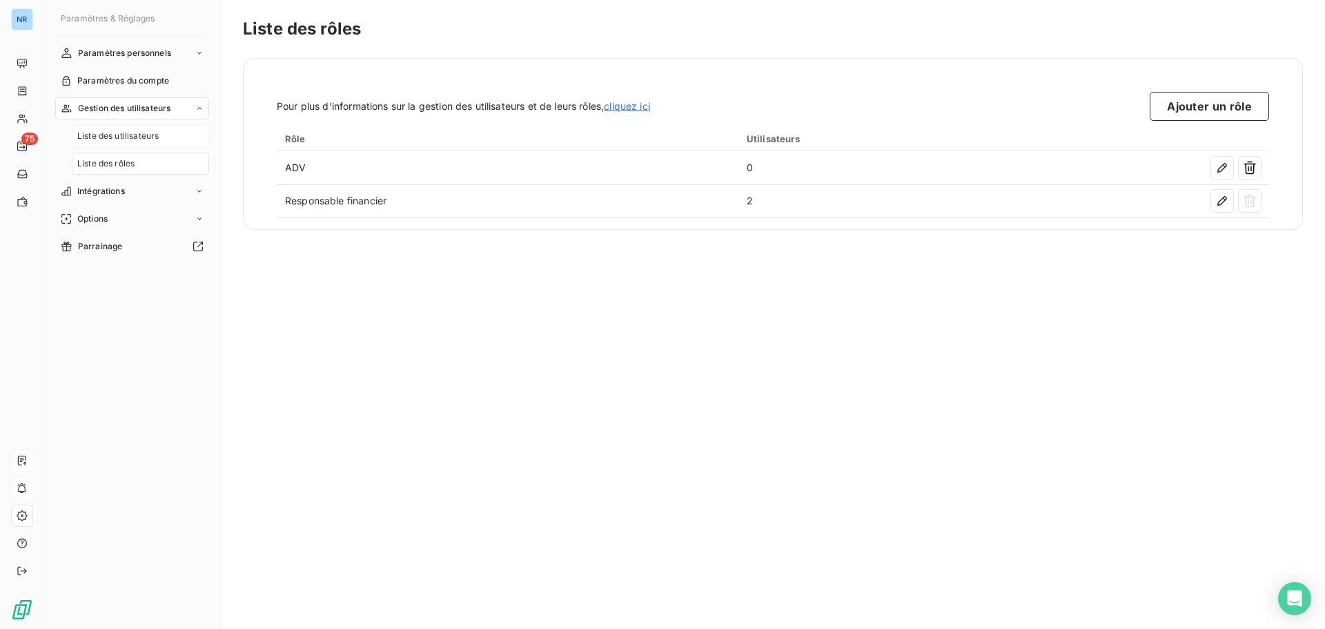
click at [146, 141] on span "Liste des utilisateurs" at bounding box center [117, 136] width 81 height 12
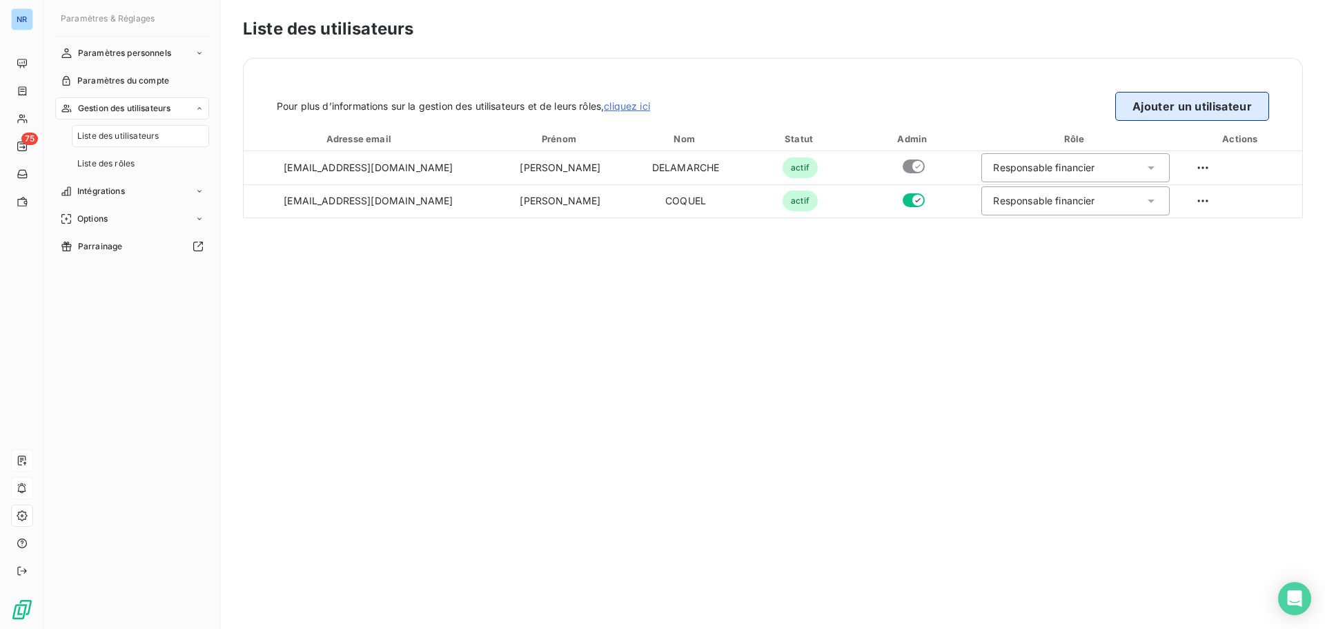
click at [1166, 111] on button "Ajouter un utilisateur" at bounding box center [1192, 106] width 154 height 29
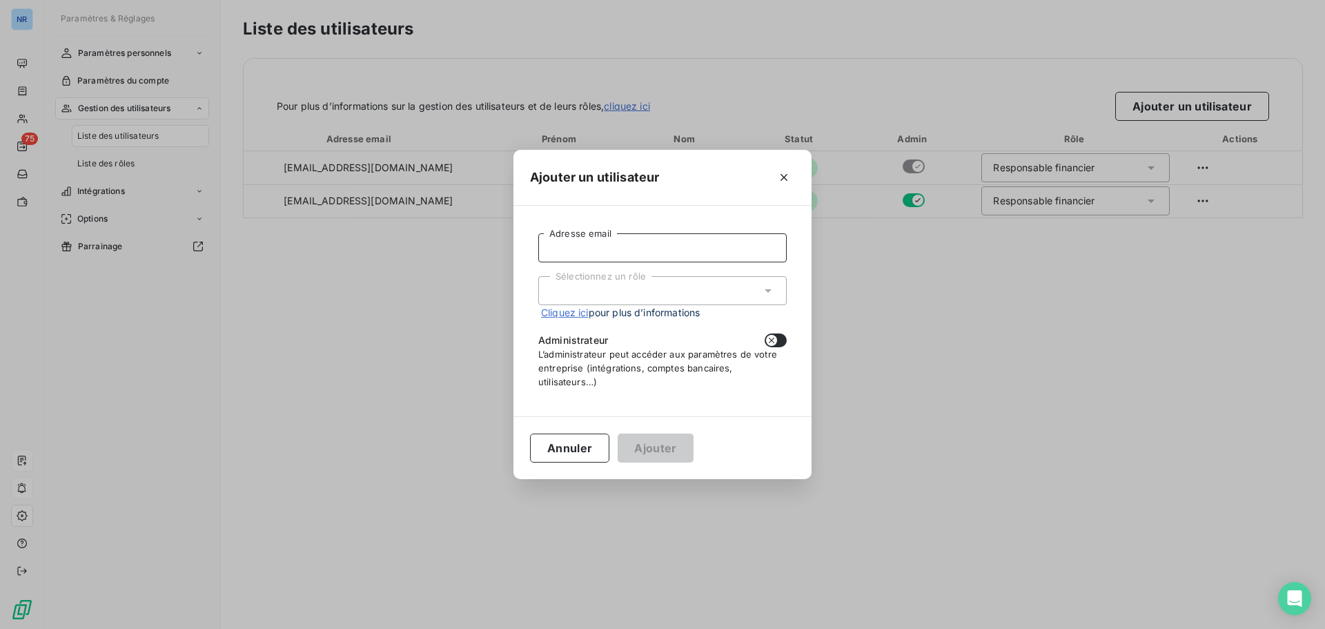
click at [585, 253] on input "Adresse email" at bounding box center [662, 247] width 248 height 29
paste input "fsimoes@itlink.fr"
type input "fsimoes@itlink.fr"
click at [587, 297] on div "Sélectionnez un rôle" at bounding box center [662, 290] width 248 height 29
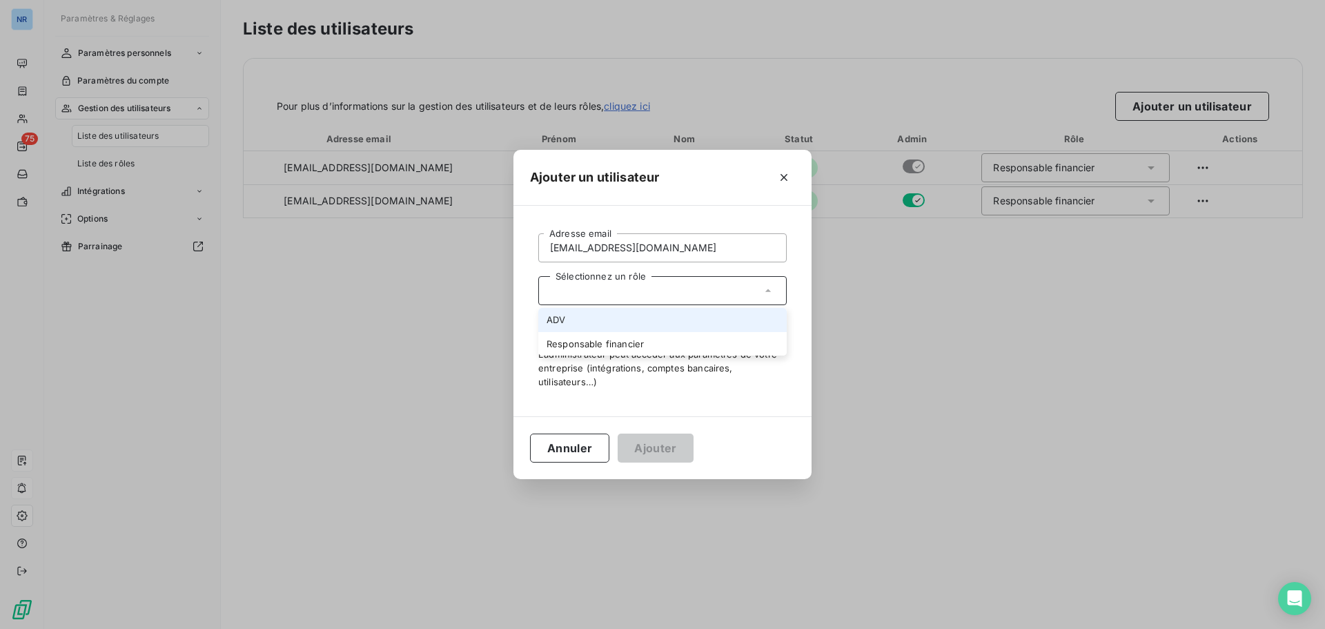
click at [596, 321] on li "ADV" at bounding box center [662, 320] width 248 height 24
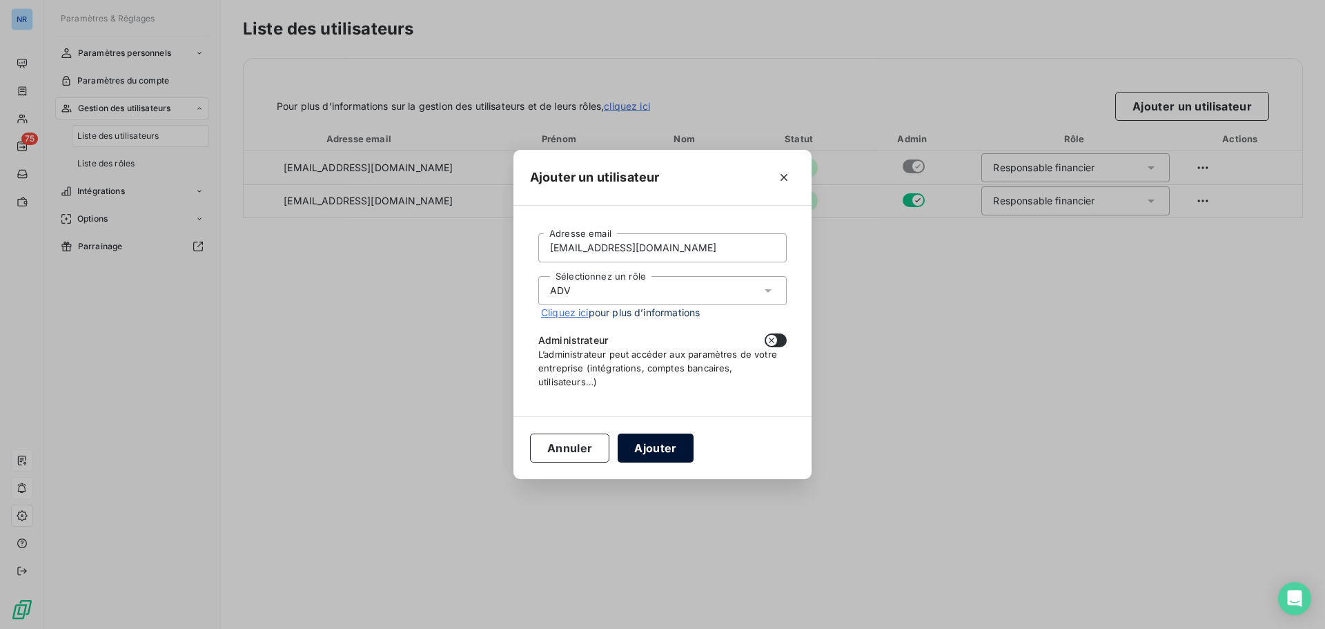
click at [665, 450] on button "Ajouter" at bounding box center [655, 447] width 75 height 29
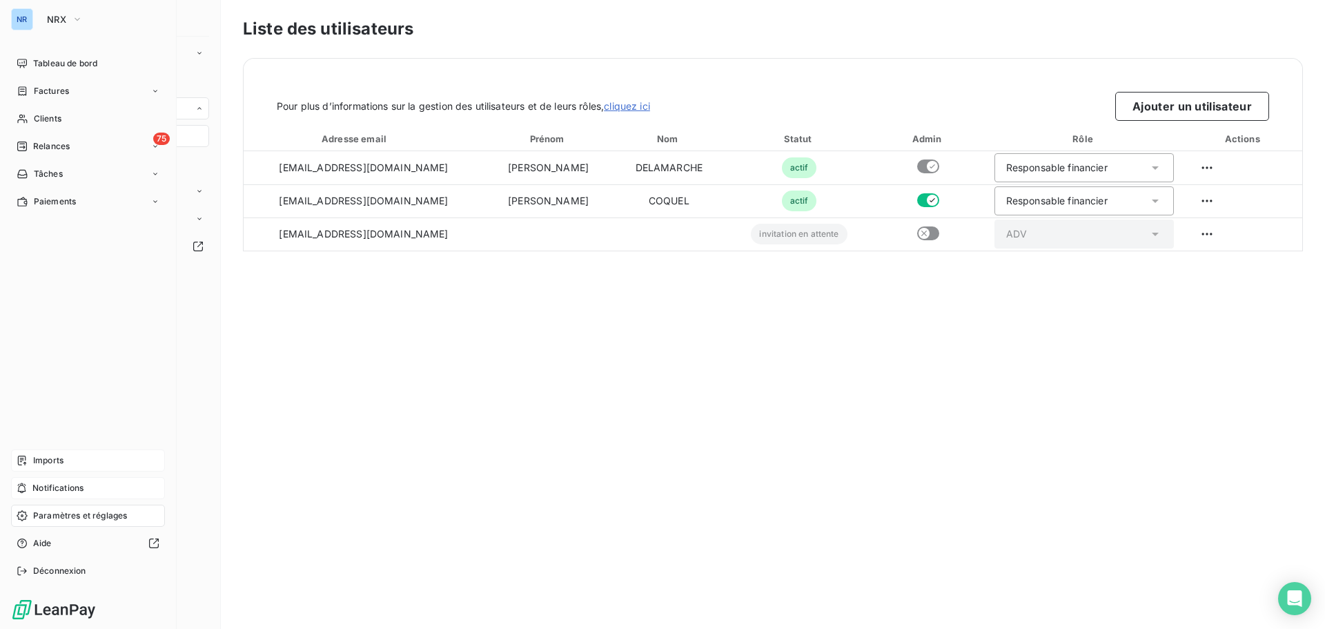
click at [49, 451] on div "Imports" at bounding box center [88, 460] width 154 height 22
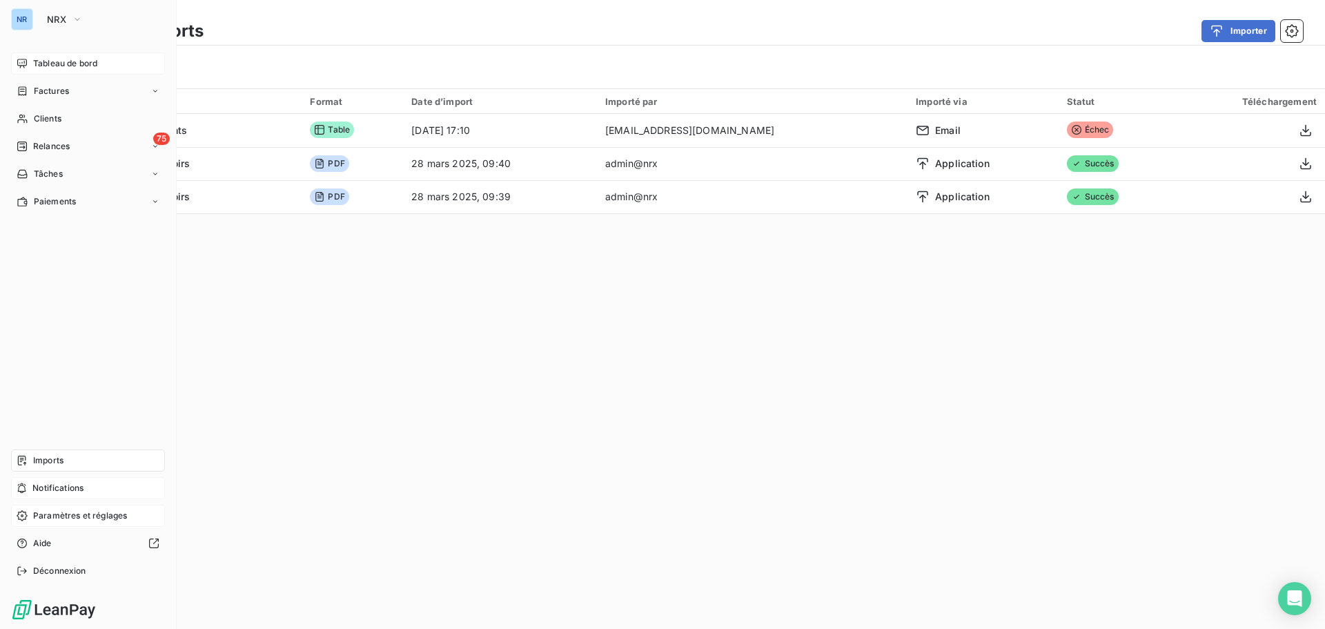
click at [30, 66] on div "Tableau de bord" at bounding box center [88, 63] width 154 height 22
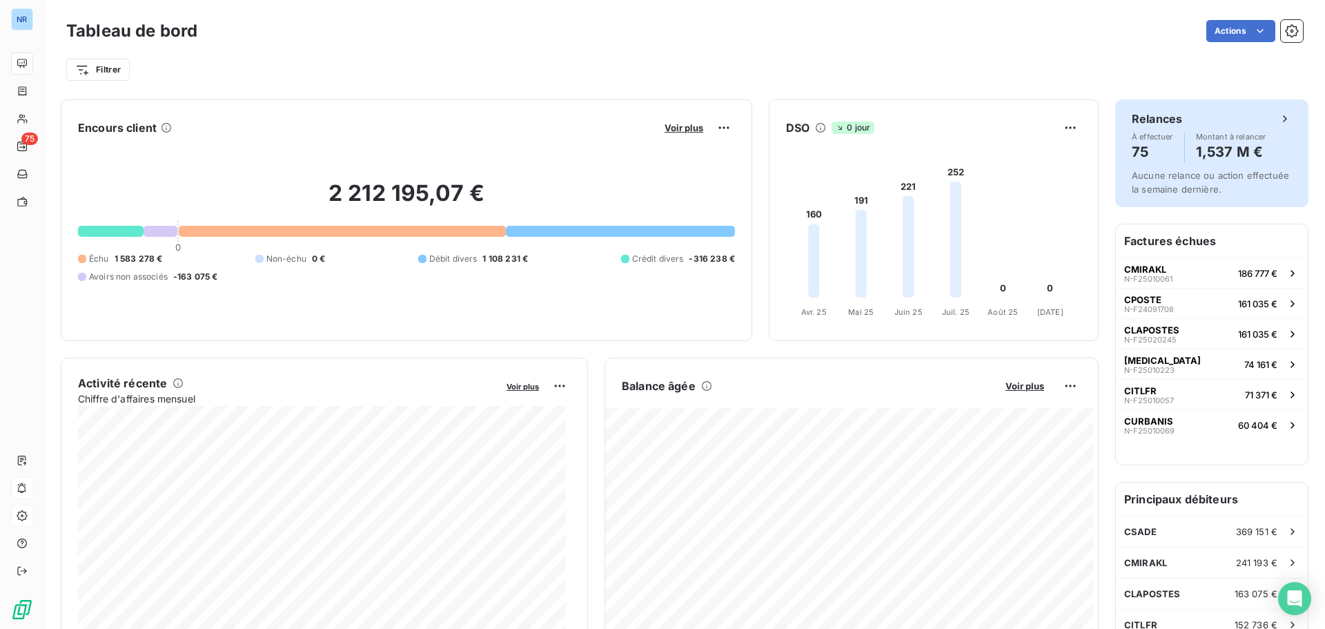
click at [1170, 190] on span "Aucune relance ou action effectuée la semaine dernière." at bounding box center [1210, 182] width 157 height 25
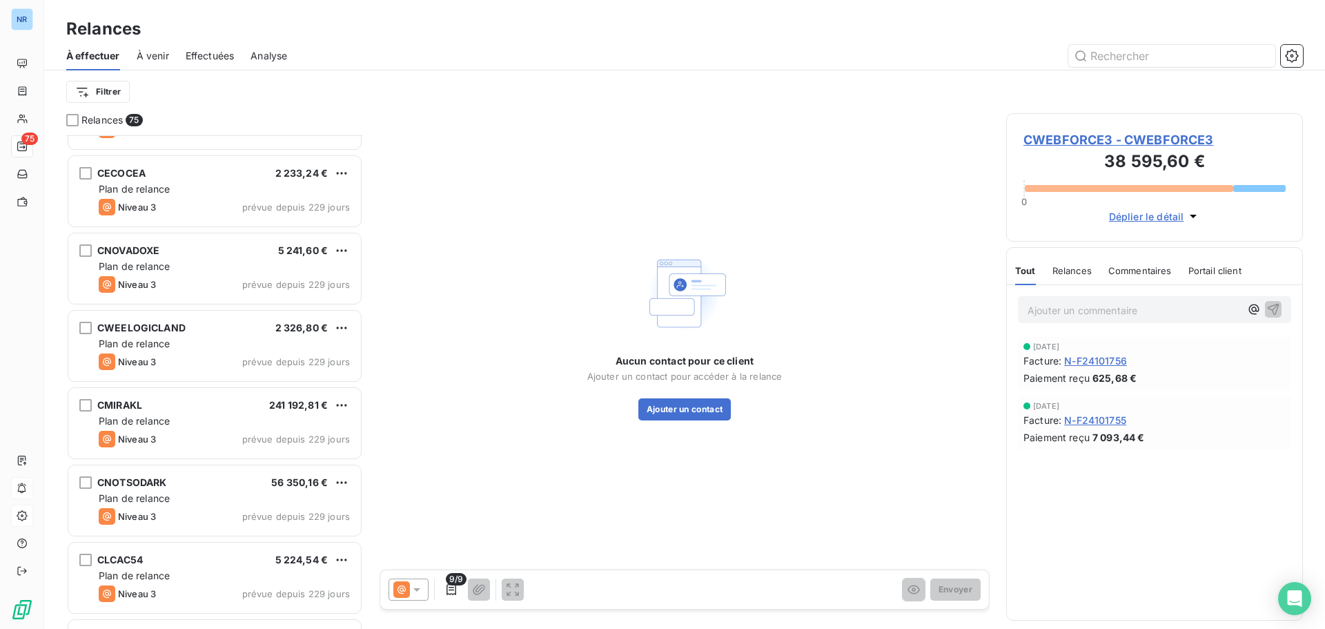
scroll to position [1381, 0]
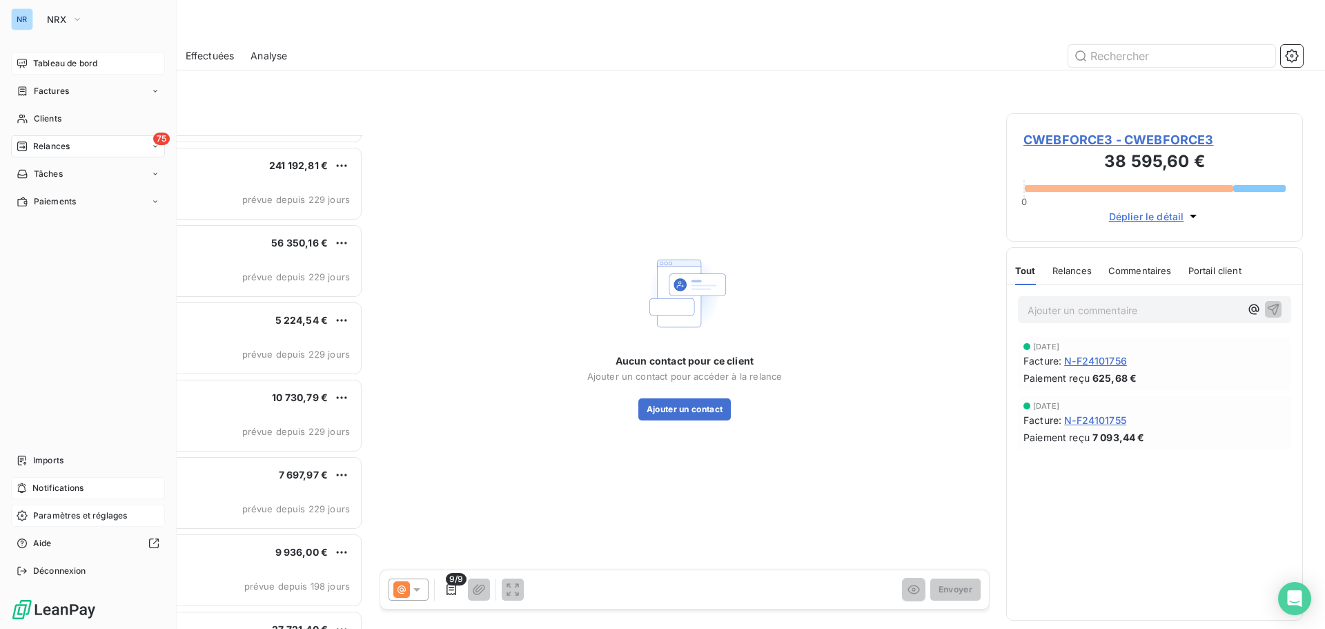
click at [53, 65] on span "Tableau de bord" at bounding box center [65, 63] width 64 height 12
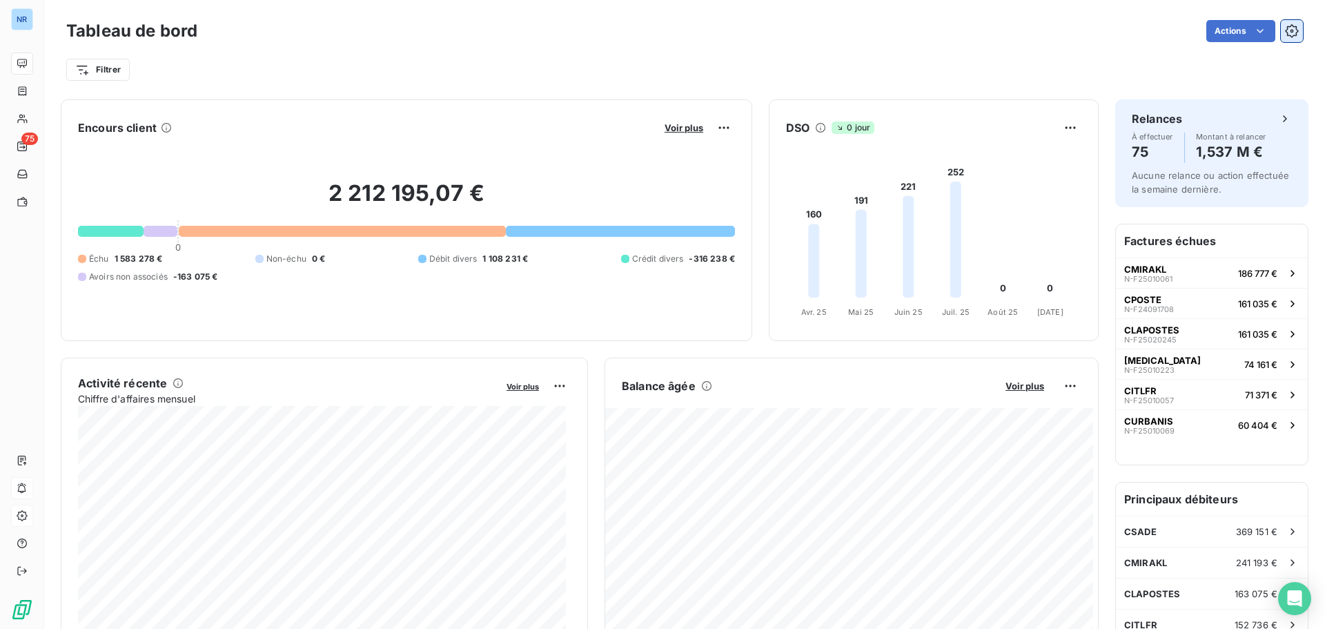
click at [1285, 35] on icon "button" at bounding box center [1292, 31] width 14 height 14
